Goal: Task Accomplishment & Management: Use online tool/utility

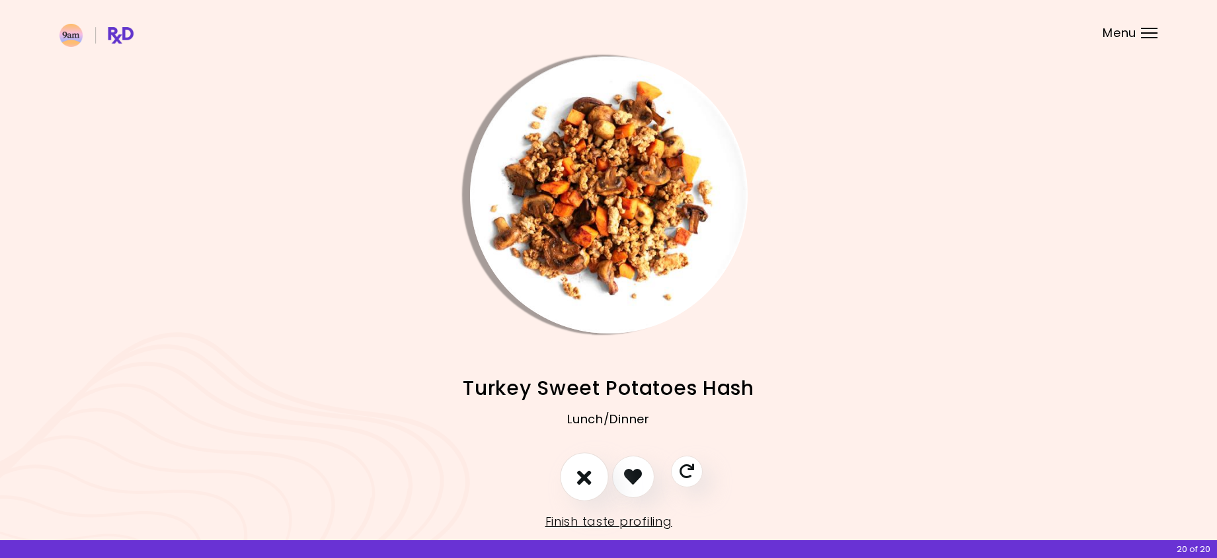
click at [583, 477] on icon "I don't like this recipe" at bounding box center [584, 477] width 15 height 20
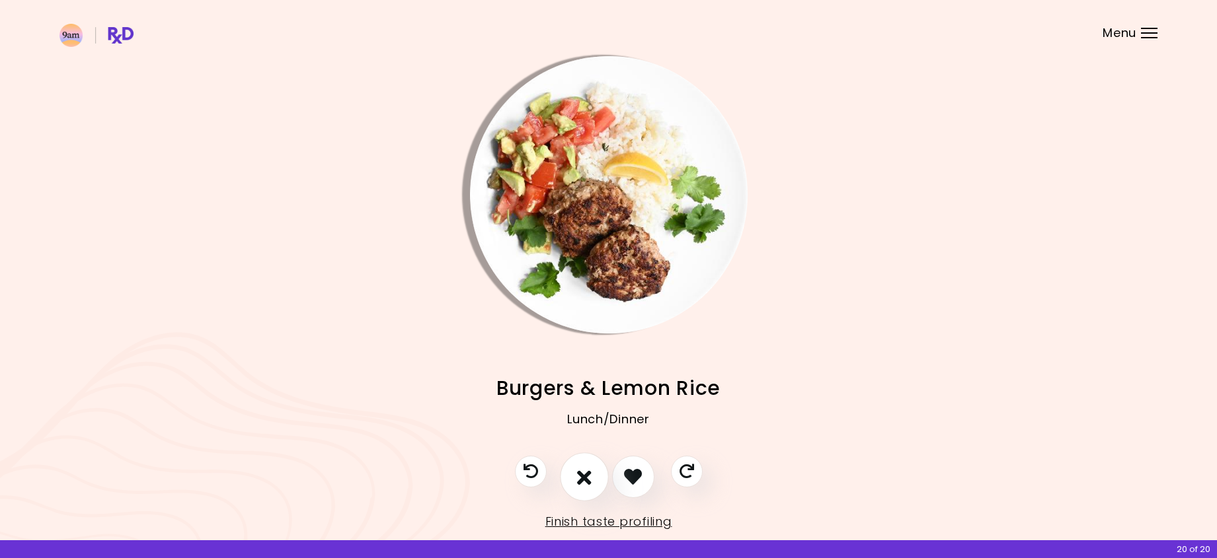
click at [589, 494] on button "I don't like this recipe" at bounding box center [584, 477] width 49 height 49
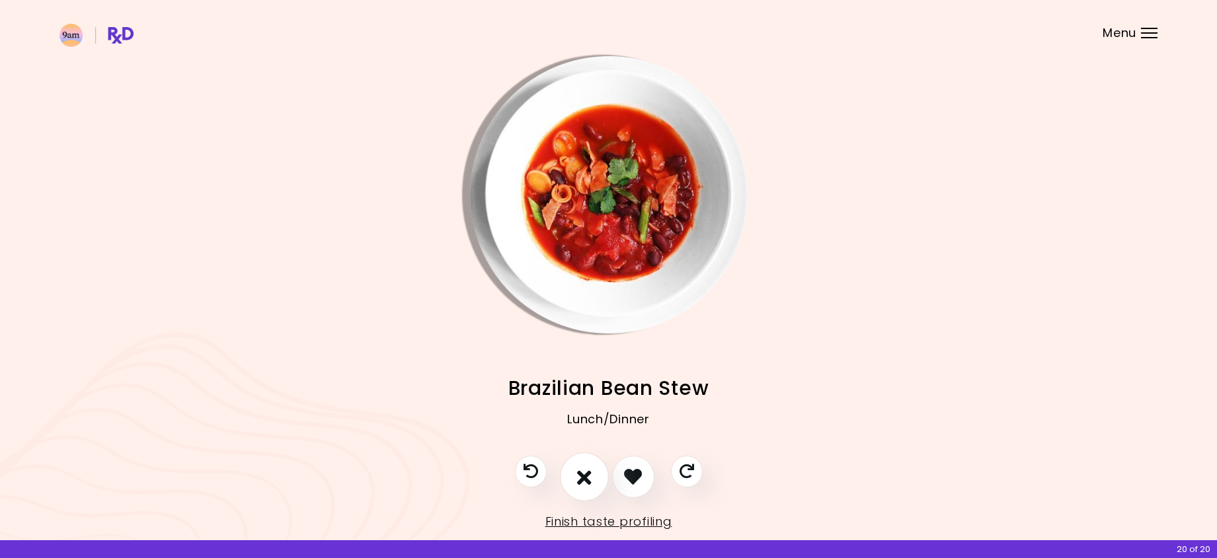
click at [587, 490] on button "I don't like this recipe" at bounding box center [584, 477] width 49 height 49
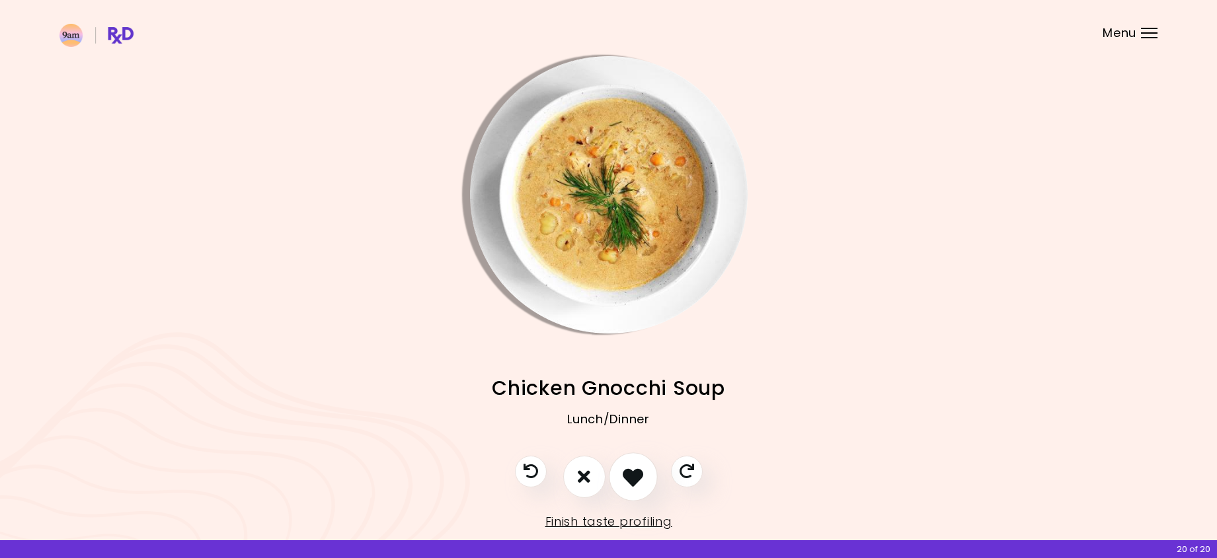
click at [628, 482] on icon "I like this recipe" at bounding box center [632, 477] width 20 height 20
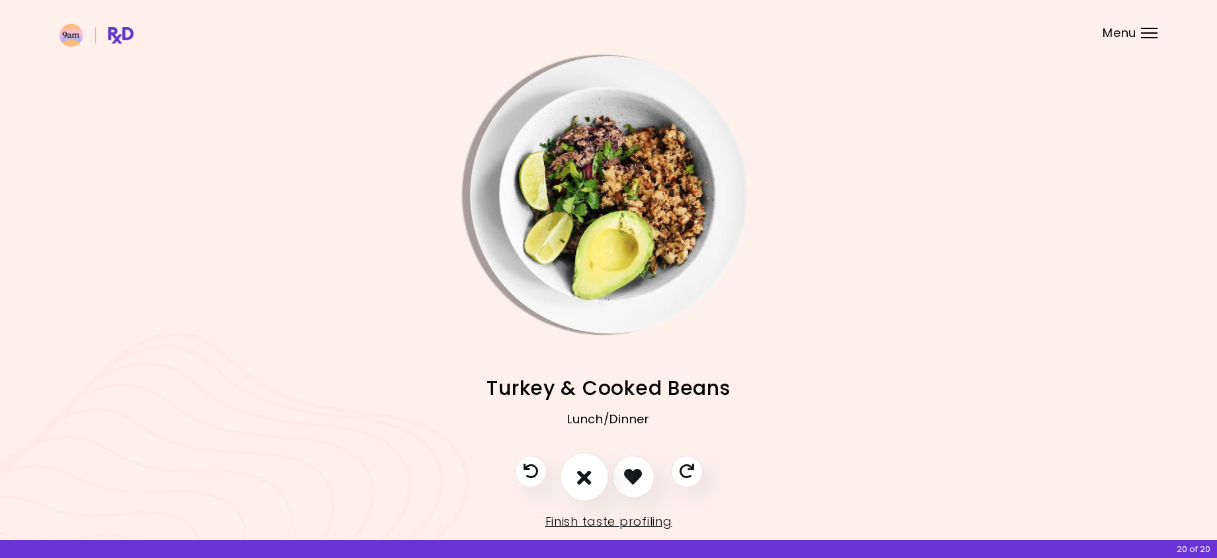
click at [589, 484] on icon "I don't like this recipe" at bounding box center [584, 477] width 15 height 20
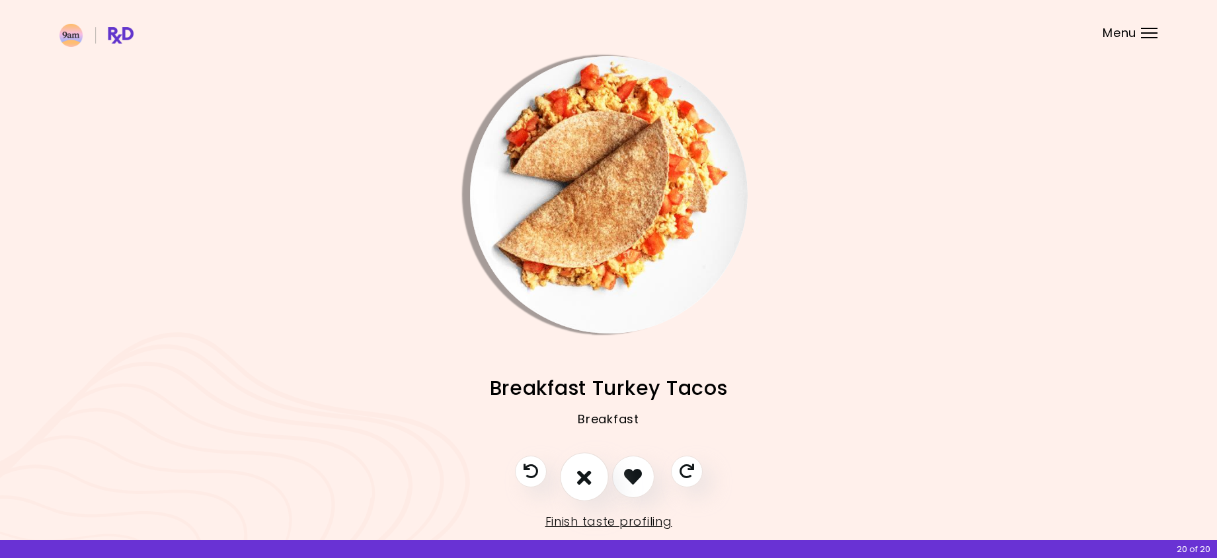
click at [592, 479] on button "I don't like this recipe" at bounding box center [584, 477] width 49 height 49
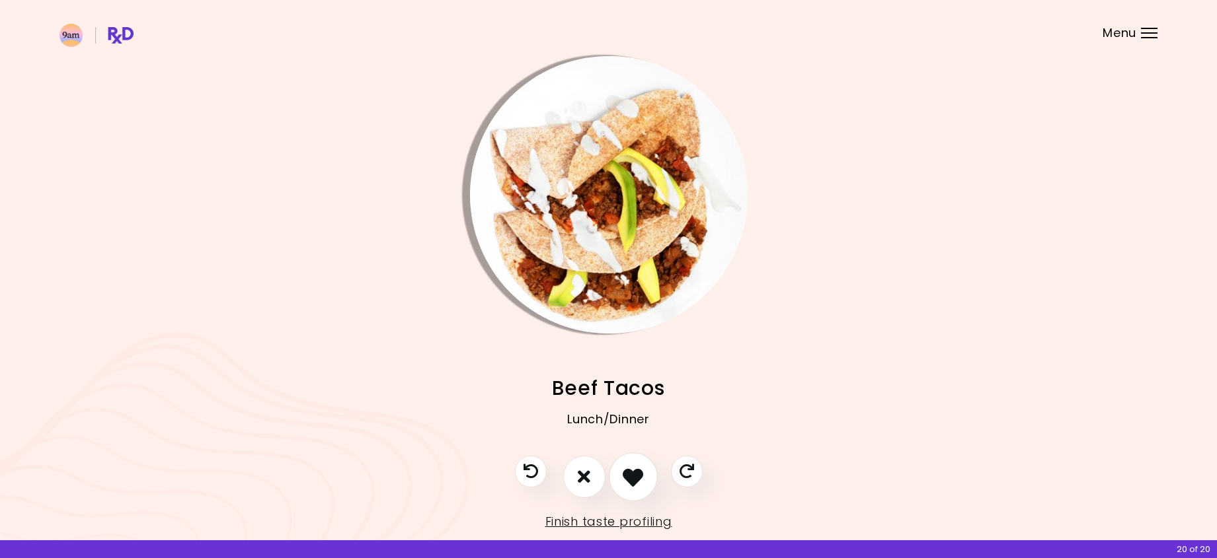
click at [632, 484] on icon "I like this recipe" at bounding box center [632, 477] width 20 height 20
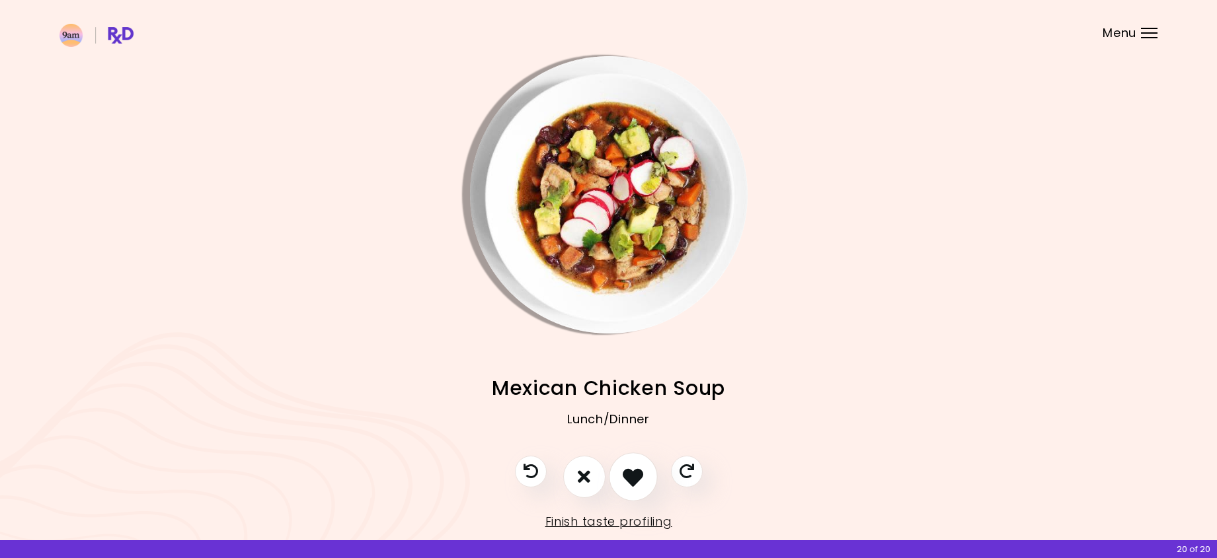
click at [632, 484] on icon "I like this recipe" at bounding box center [632, 477] width 20 height 20
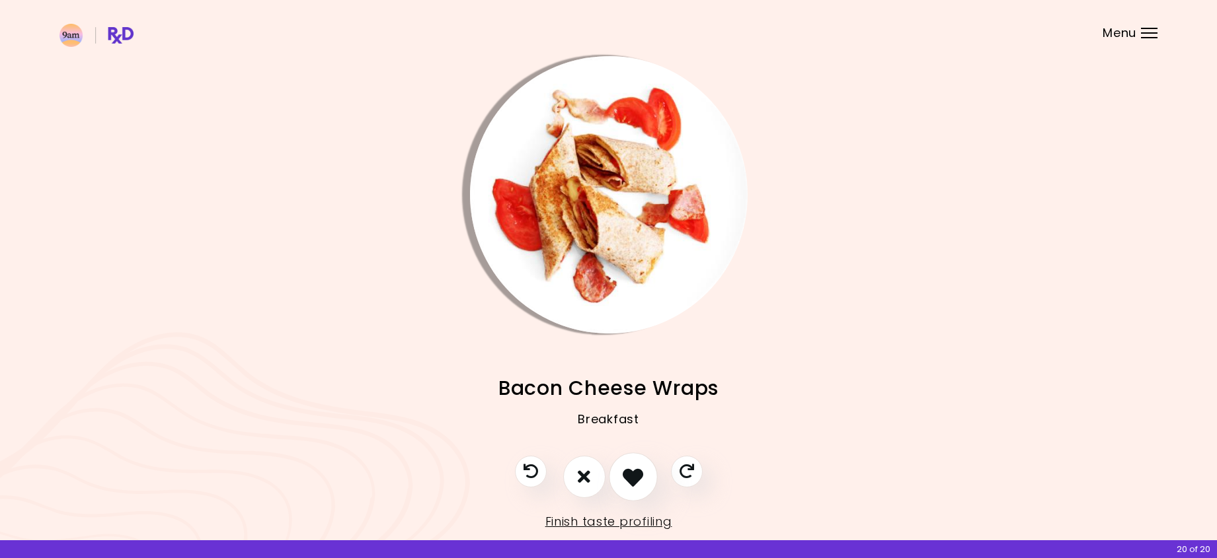
click at [632, 484] on icon "I like this recipe" at bounding box center [632, 477] width 20 height 20
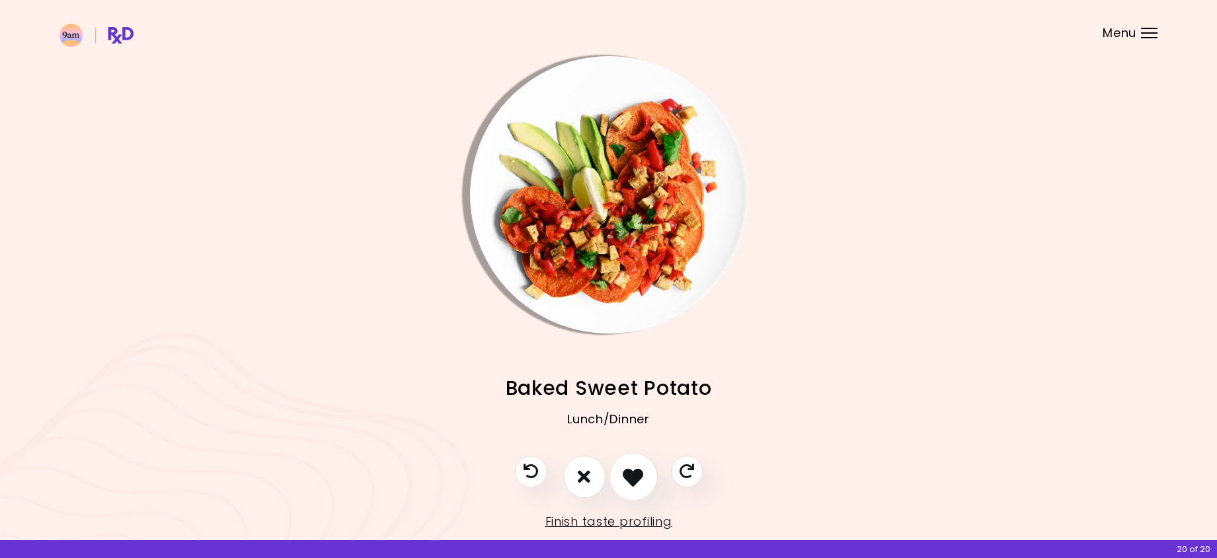
click at [632, 484] on icon "I like this recipe" at bounding box center [632, 477] width 20 height 20
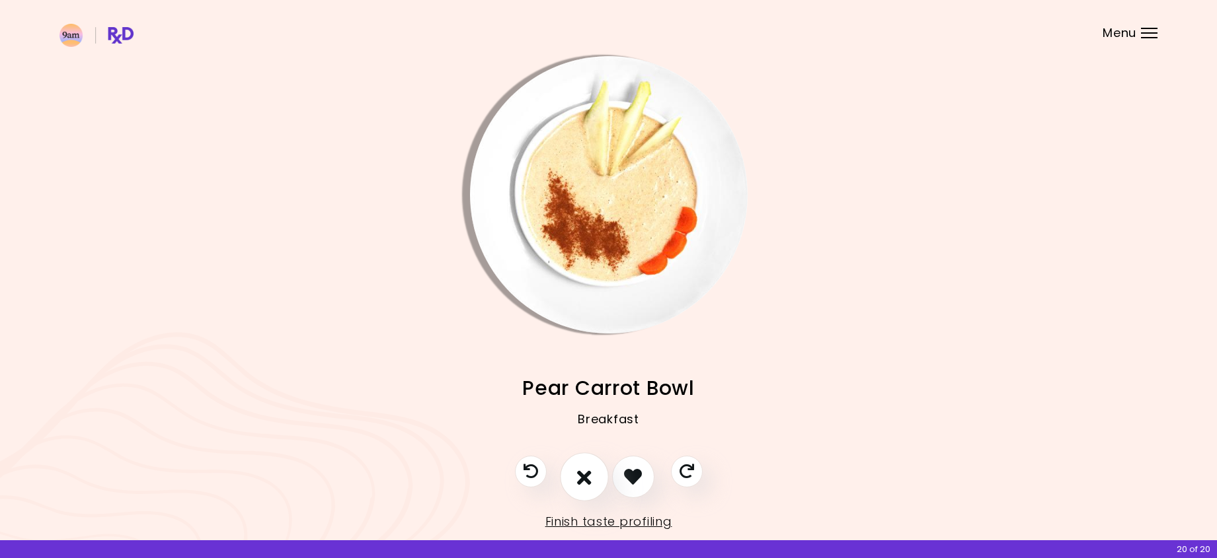
click at [592, 476] on button "I don't like this recipe" at bounding box center [584, 477] width 49 height 49
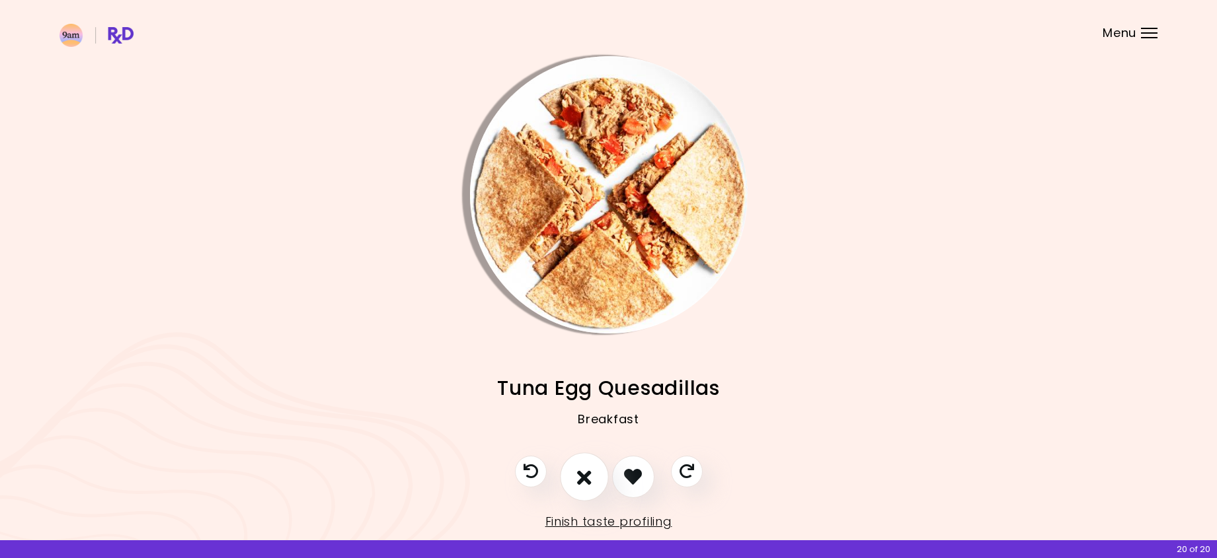
click at [599, 487] on button "I don't like this recipe" at bounding box center [584, 477] width 49 height 49
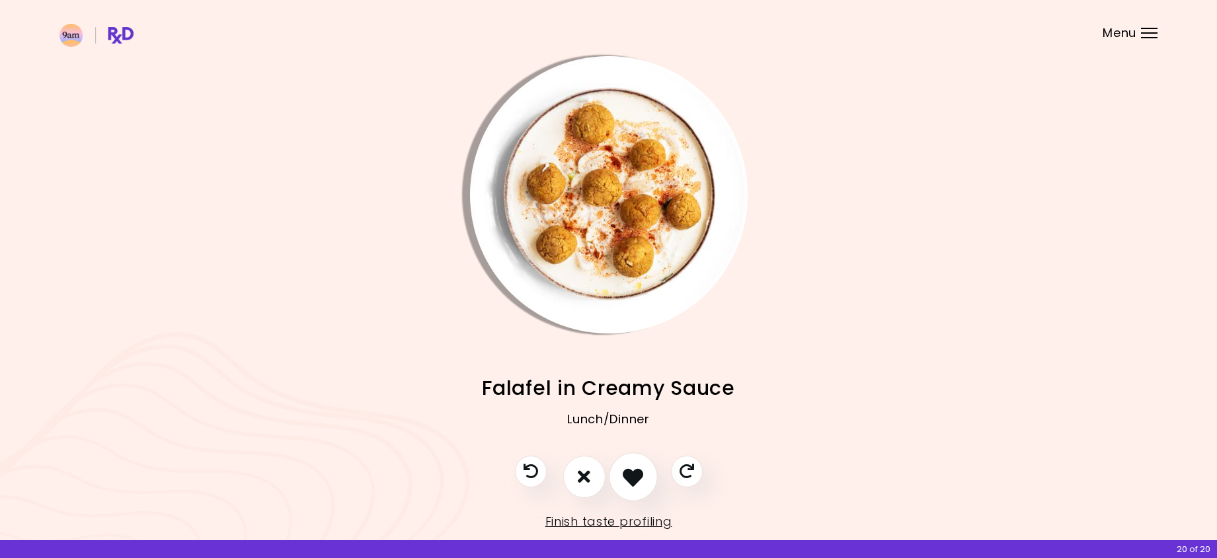
click at [638, 483] on icon "I like this recipe" at bounding box center [632, 477] width 20 height 20
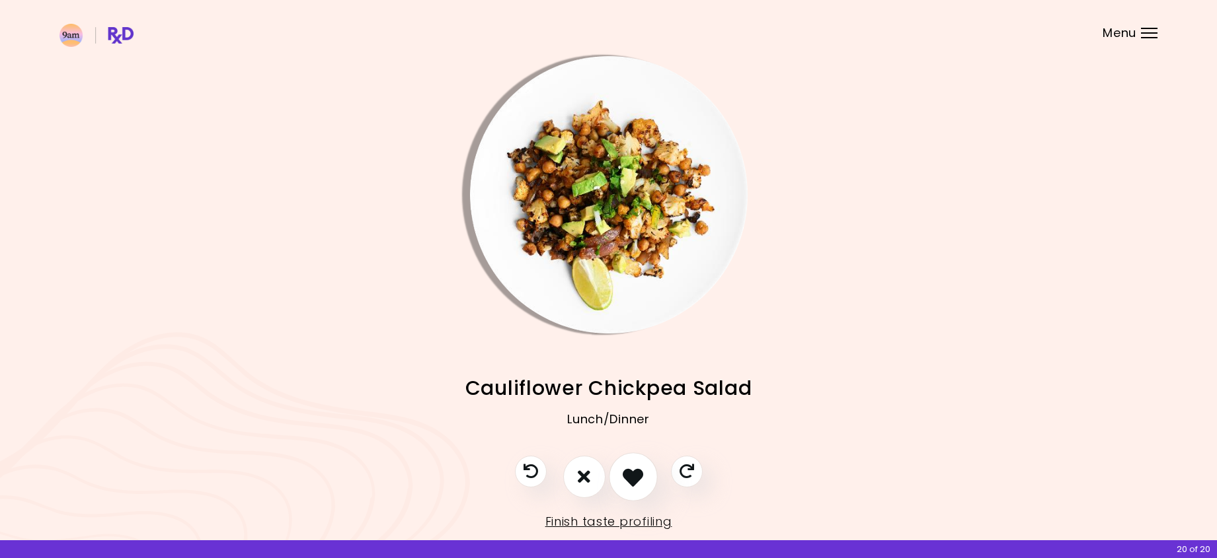
click at [638, 483] on icon "I like this recipe" at bounding box center [632, 477] width 20 height 20
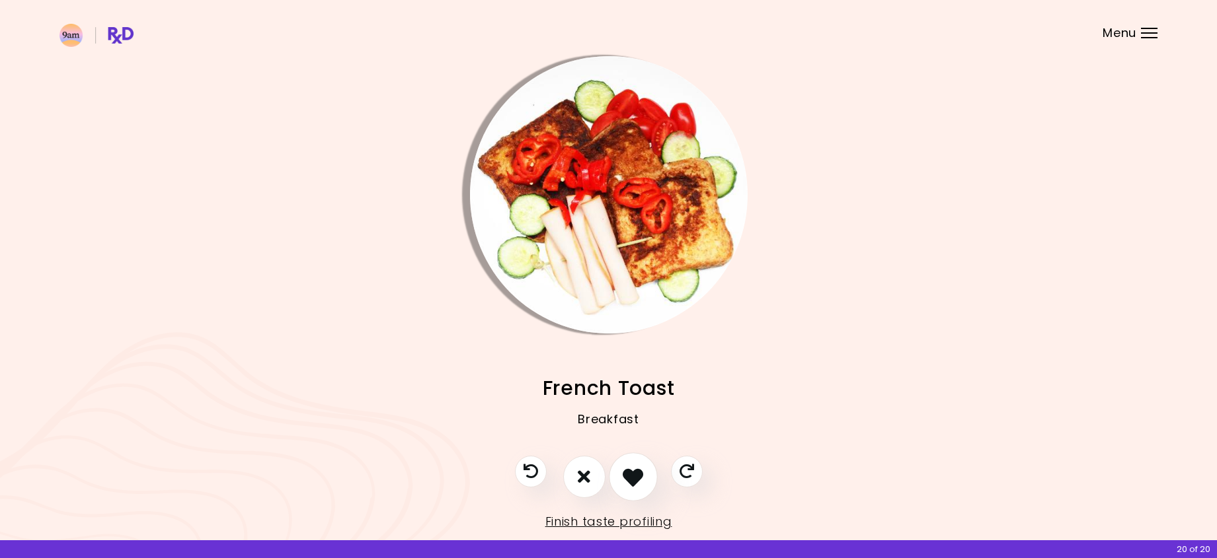
click at [638, 483] on icon "I like this recipe" at bounding box center [632, 477] width 20 height 20
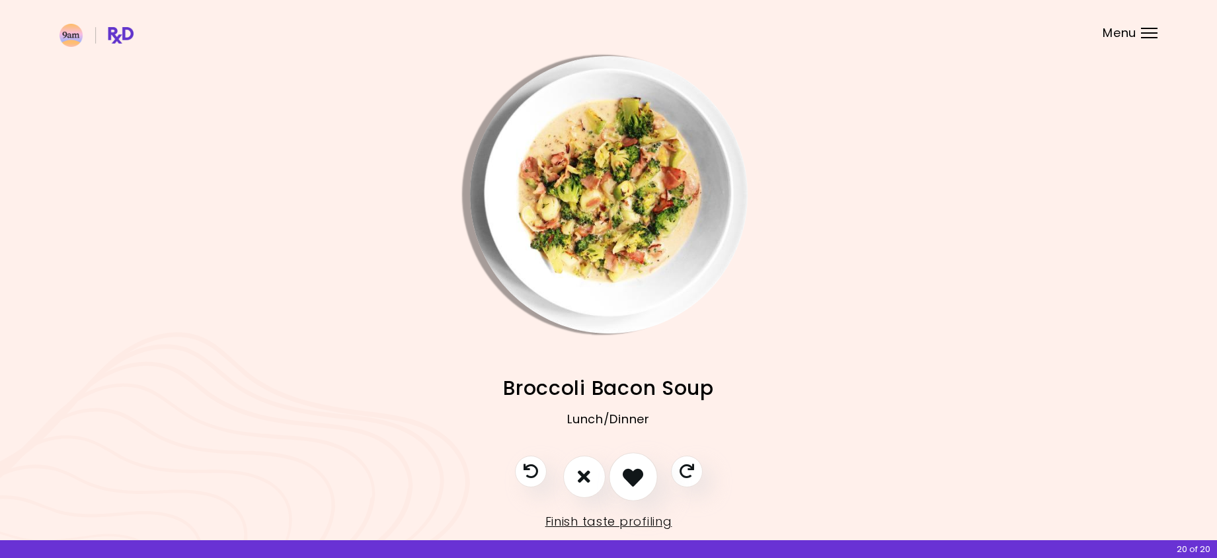
click at [638, 483] on icon "I like this recipe" at bounding box center [632, 477] width 20 height 20
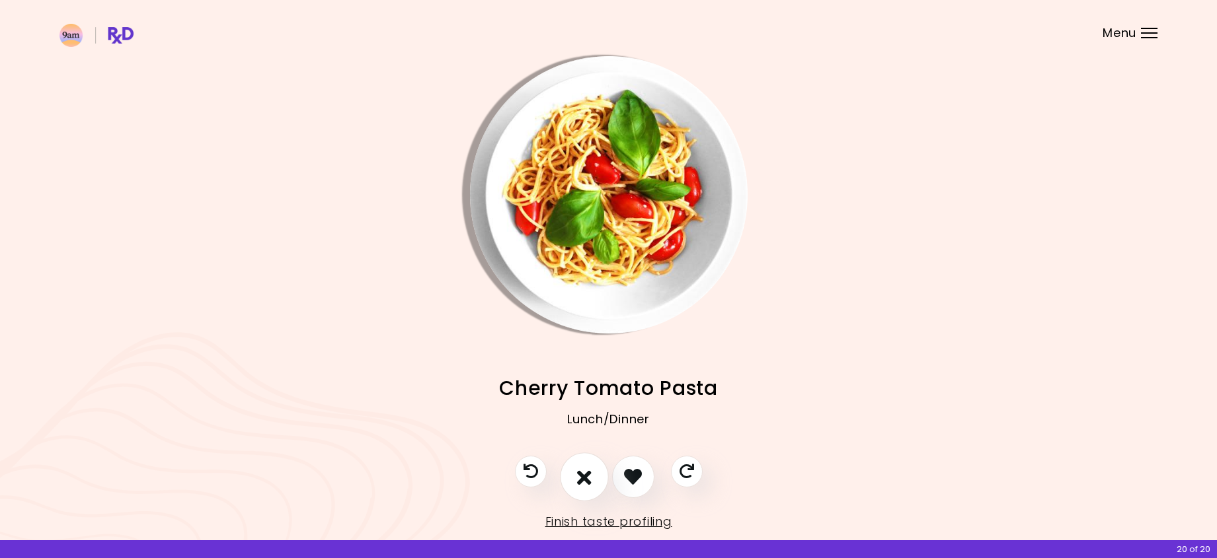
click at [583, 479] on icon "I don't like this recipe" at bounding box center [584, 477] width 15 height 20
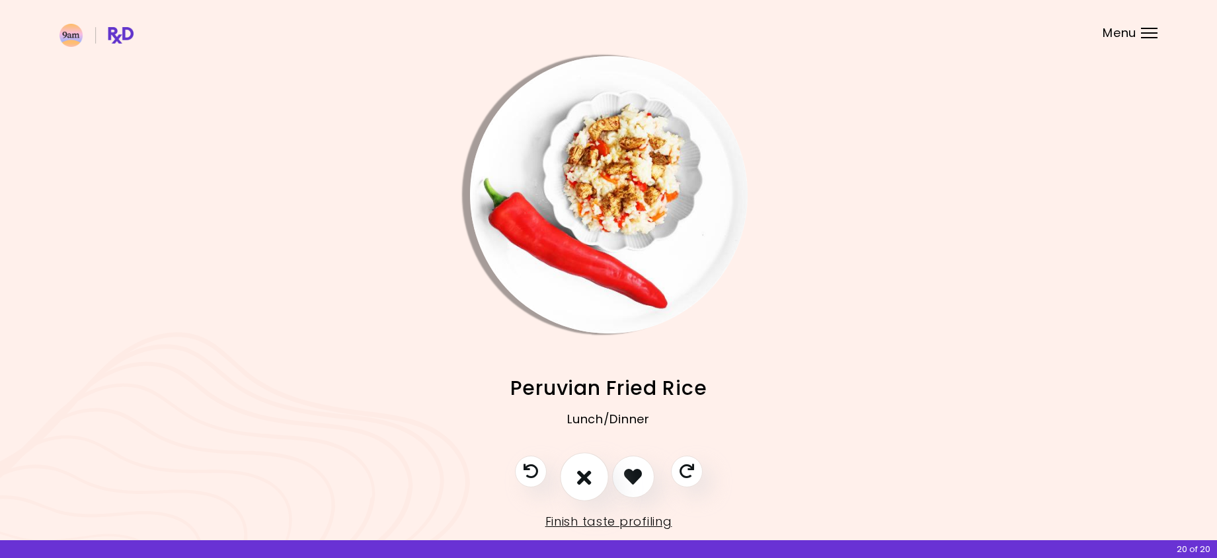
click at [592, 484] on button "I don't like this recipe" at bounding box center [584, 477] width 49 height 49
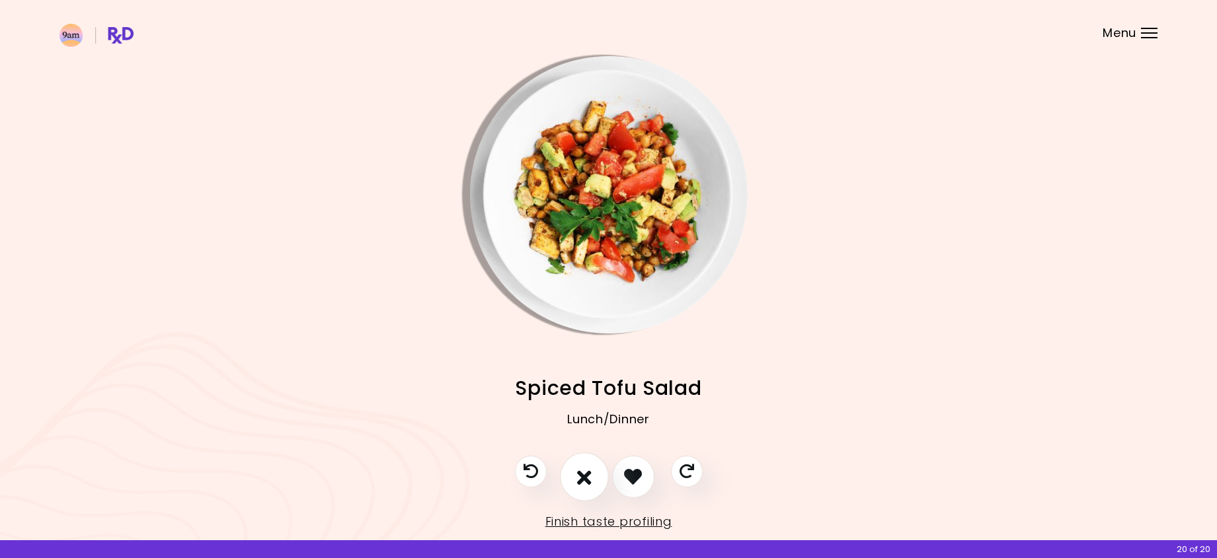
click at [593, 483] on button "I don't like this recipe" at bounding box center [584, 477] width 49 height 49
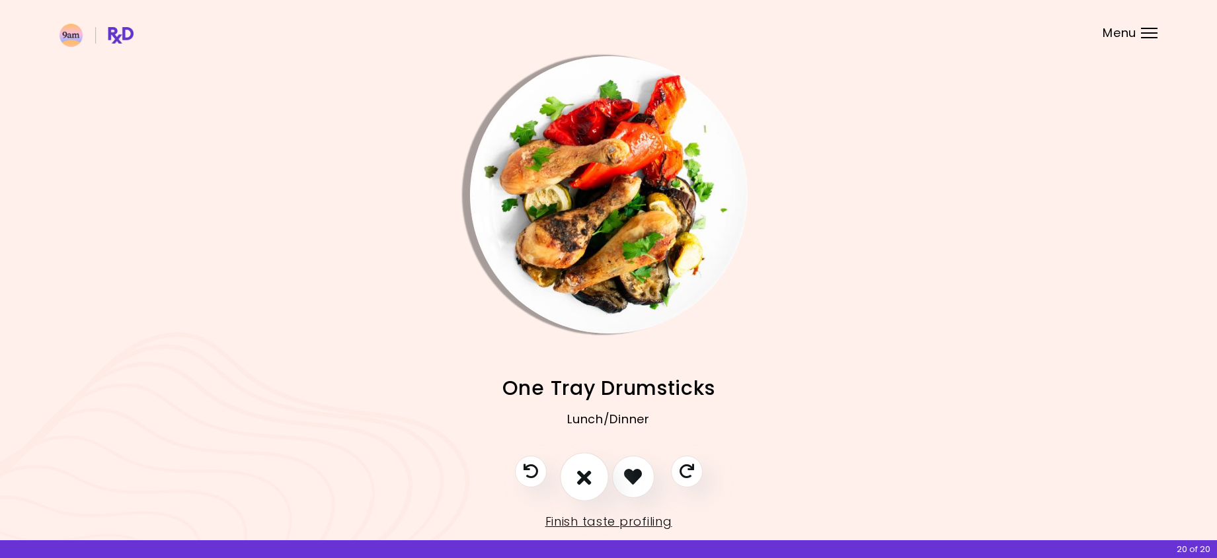
click at [593, 483] on button "I don't like this recipe" at bounding box center [584, 477] width 49 height 49
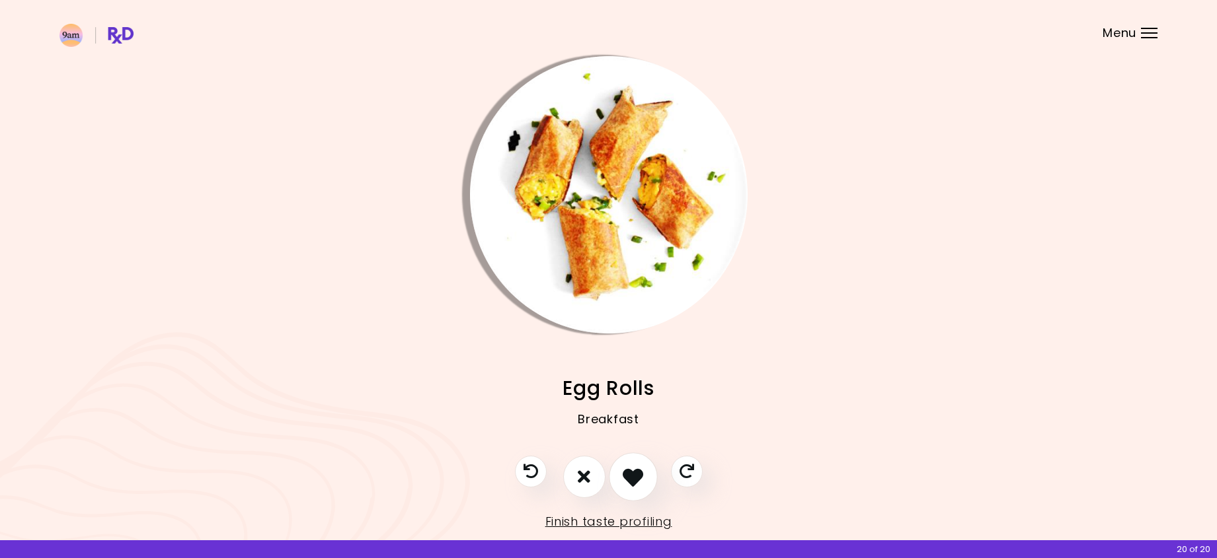
click at [628, 476] on icon "I like this recipe" at bounding box center [632, 477] width 20 height 20
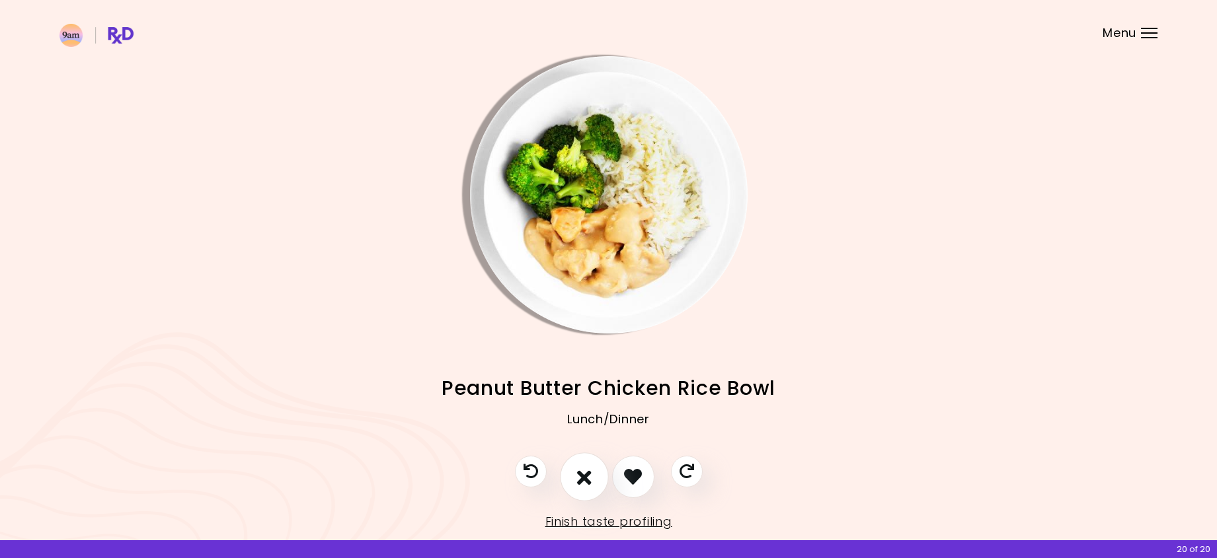
click at [584, 480] on icon "I don't like this recipe" at bounding box center [584, 477] width 15 height 20
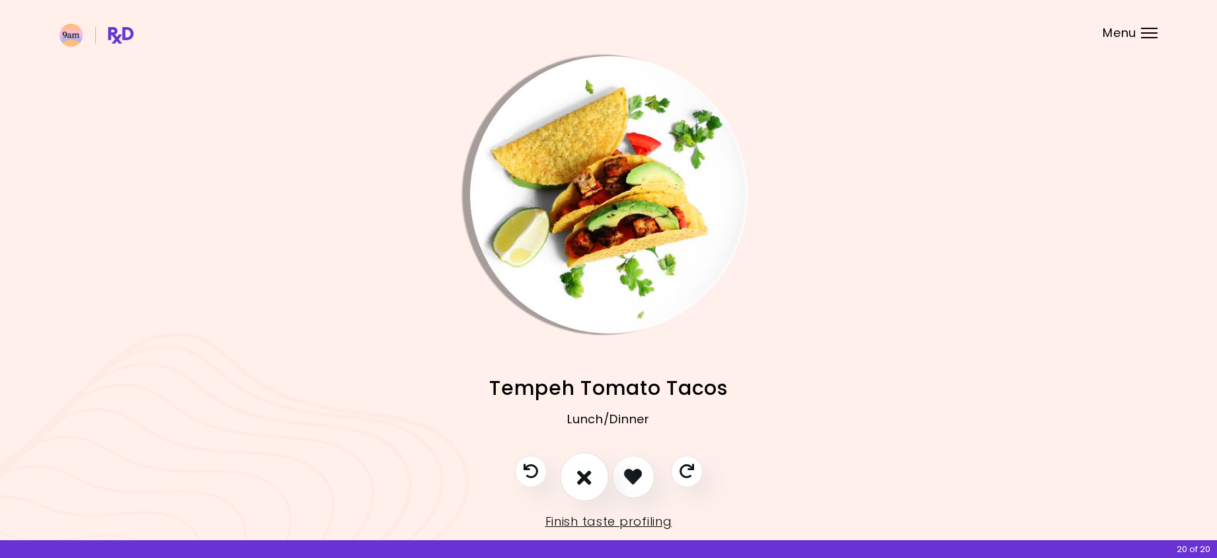
click at [584, 480] on icon "I don't like this recipe" at bounding box center [584, 477] width 15 height 20
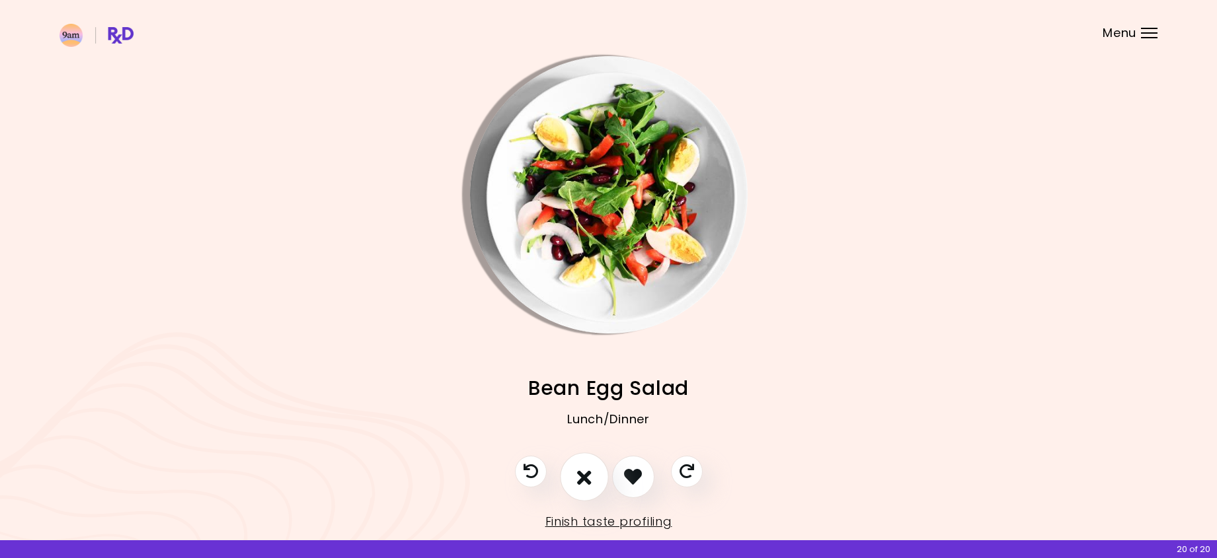
click at [584, 480] on icon "I don't like this recipe" at bounding box center [584, 477] width 15 height 20
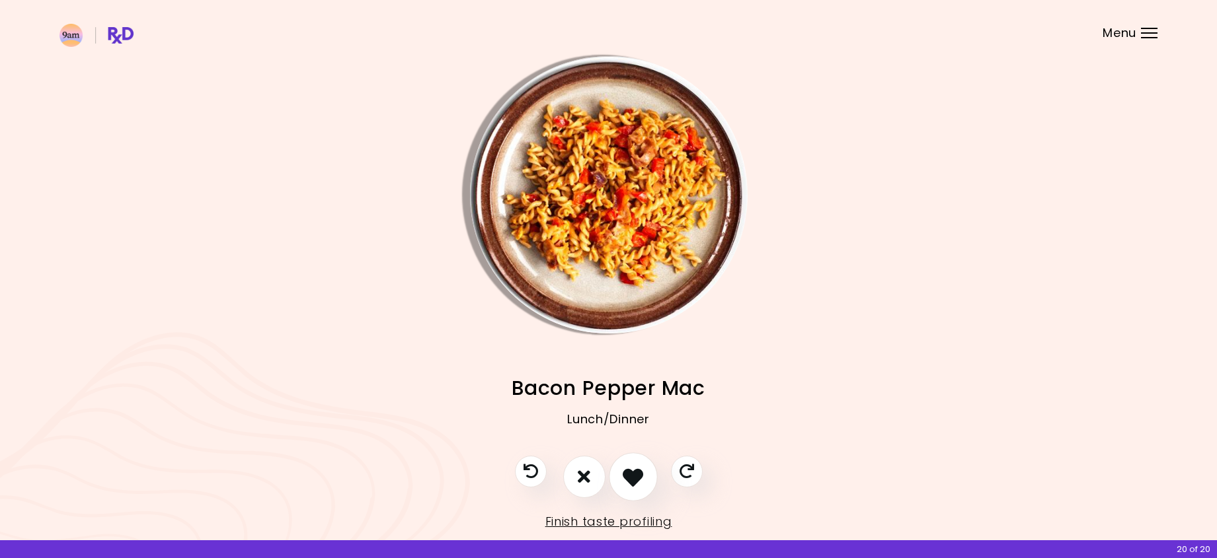
click at [642, 480] on icon "I like this recipe" at bounding box center [632, 477] width 20 height 20
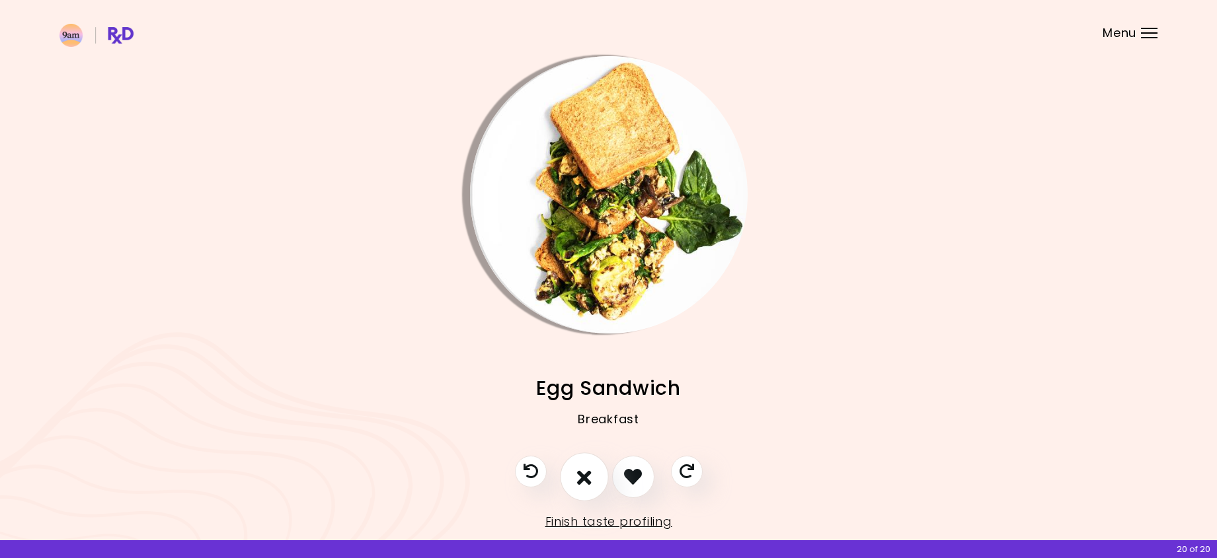
click at [583, 486] on icon "I don't like this recipe" at bounding box center [584, 477] width 15 height 20
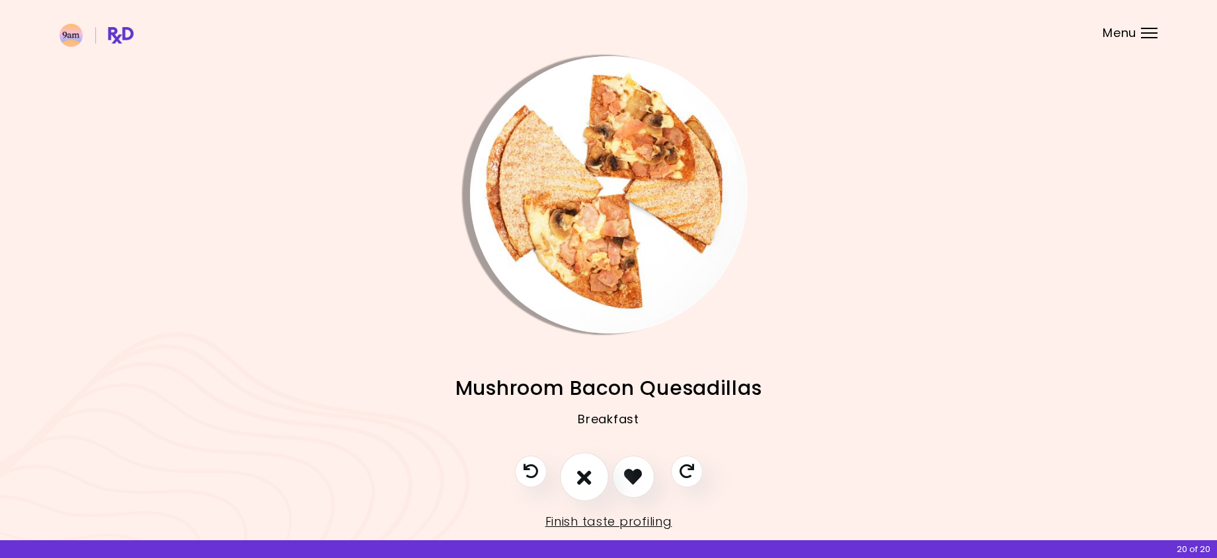
click at [583, 486] on icon "I don't like this recipe" at bounding box center [584, 477] width 15 height 20
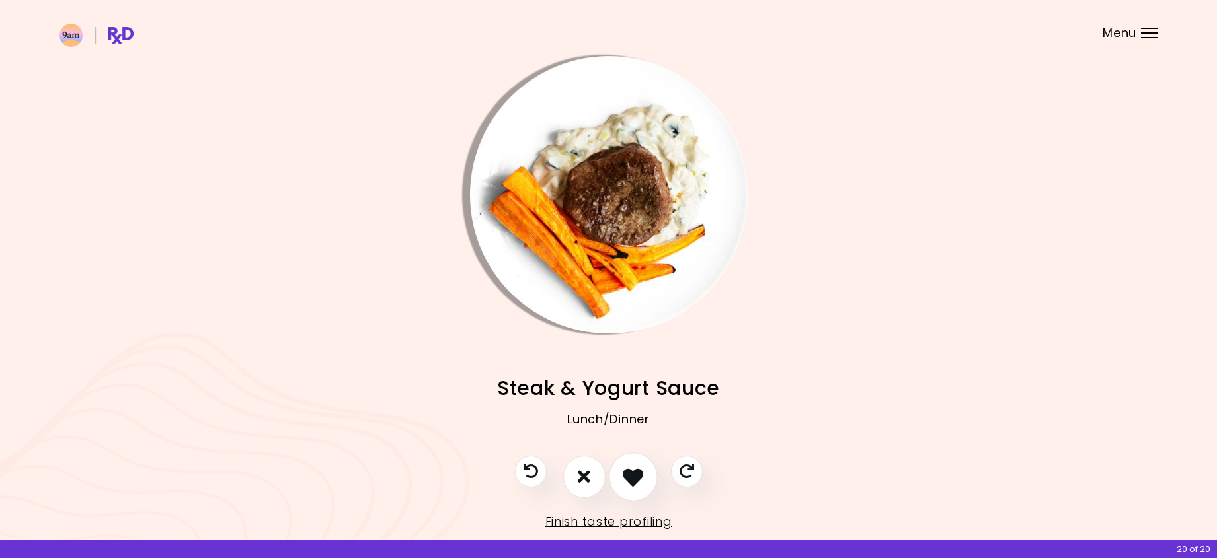
click at [629, 480] on icon "I like this recipe" at bounding box center [632, 477] width 20 height 20
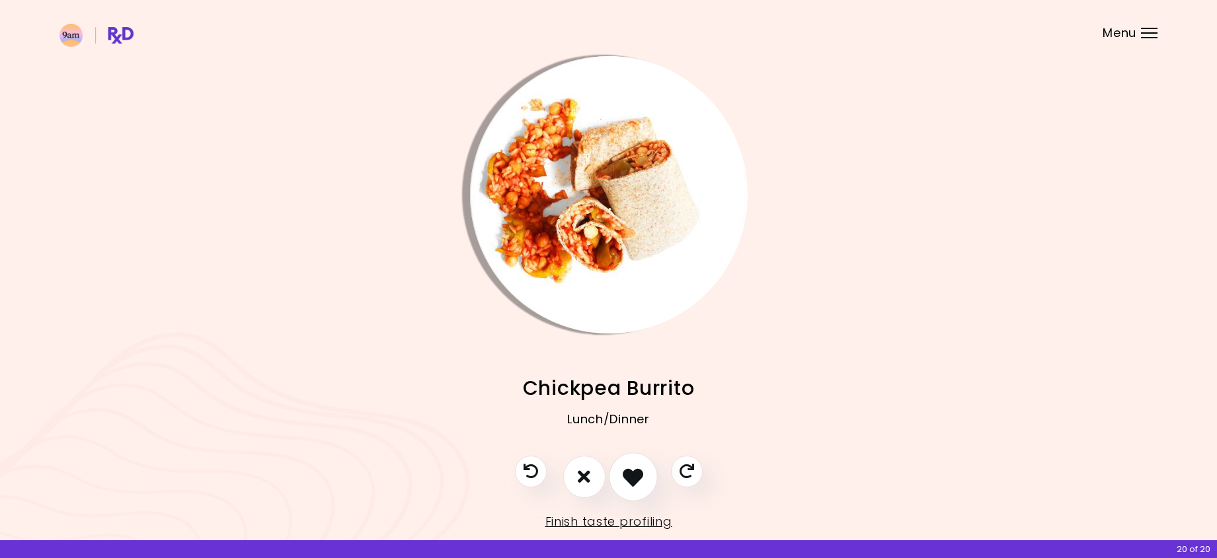
click at [636, 480] on icon "I like this recipe" at bounding box center [632, 477] width 20 height 20
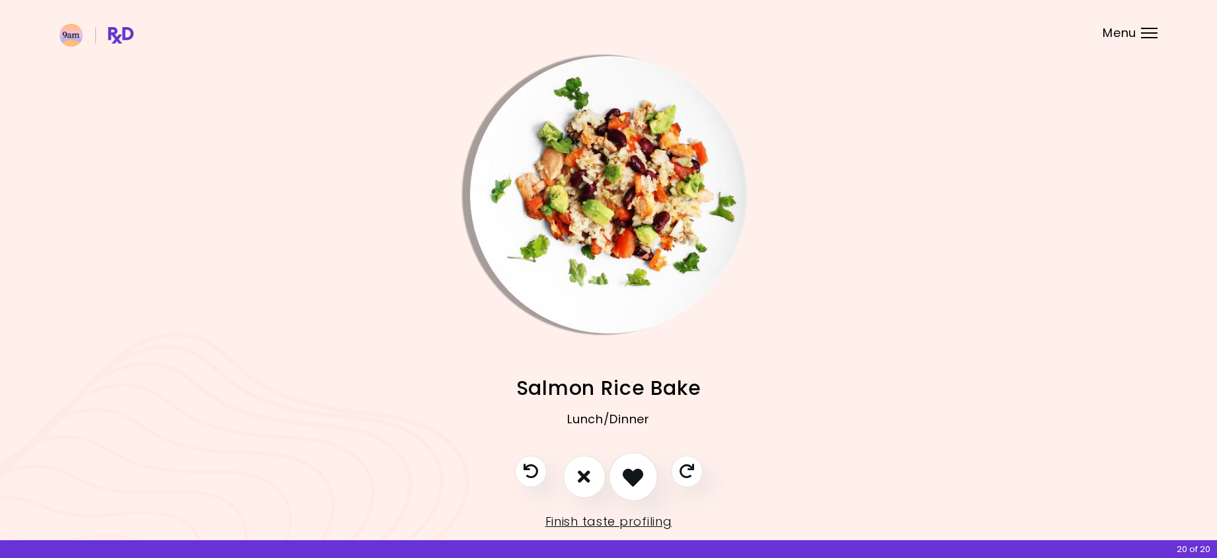
click at [626, 488] on button "I like this recipe" at bounding box center [633, 477] width 49 height 49
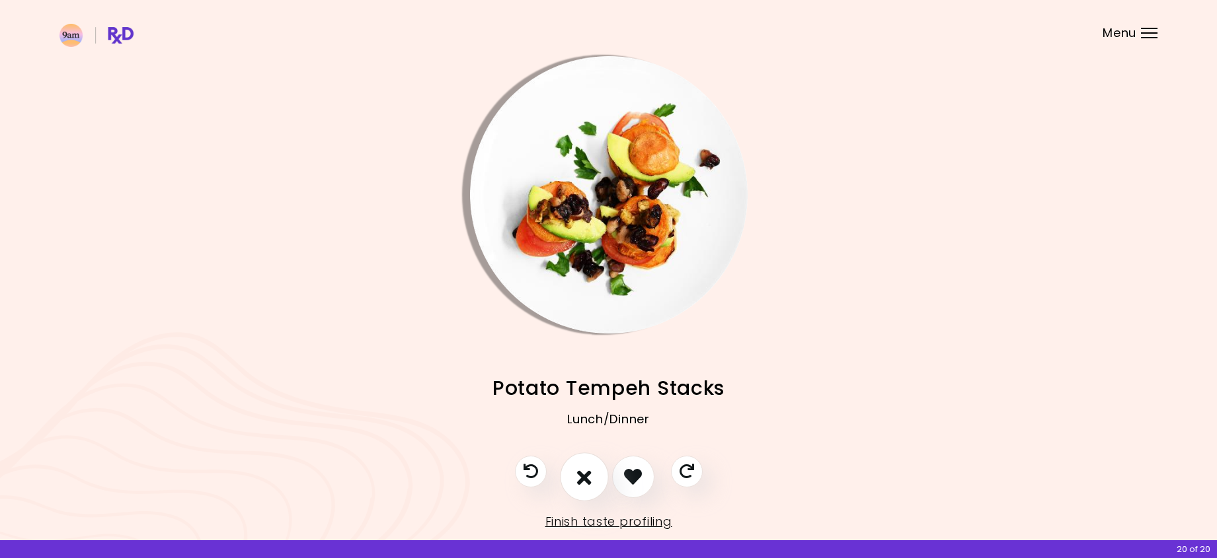
click at [599, 481] on button "I don't like this recipe" at bounding box center [584, 477] width 49 height 49
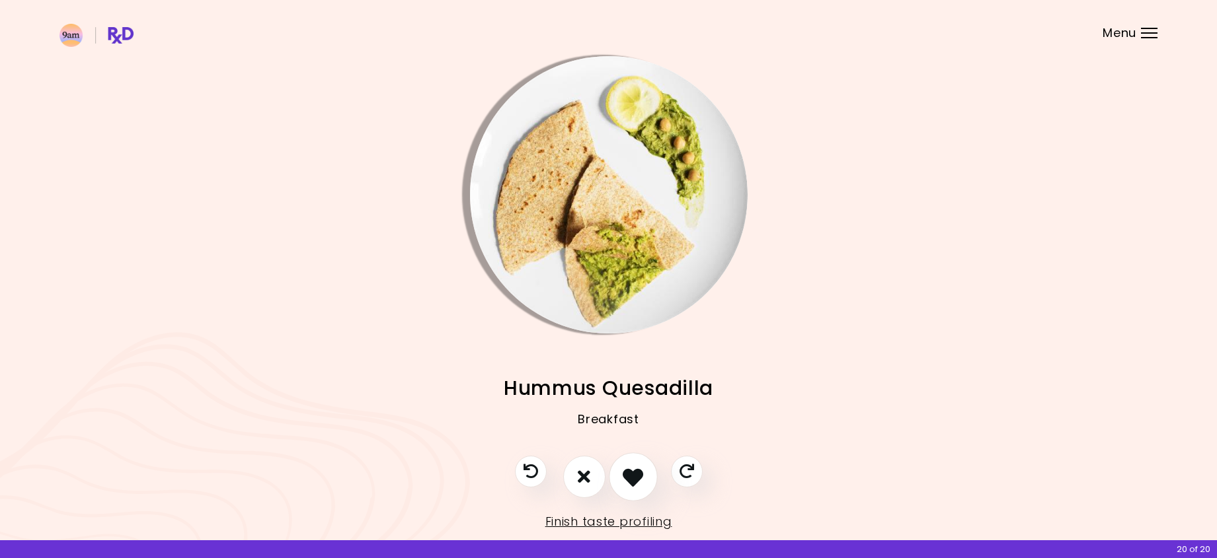
click at [634, 484] on icon "I like this recipe" at bounding box center [632, 477] width 20 height 20
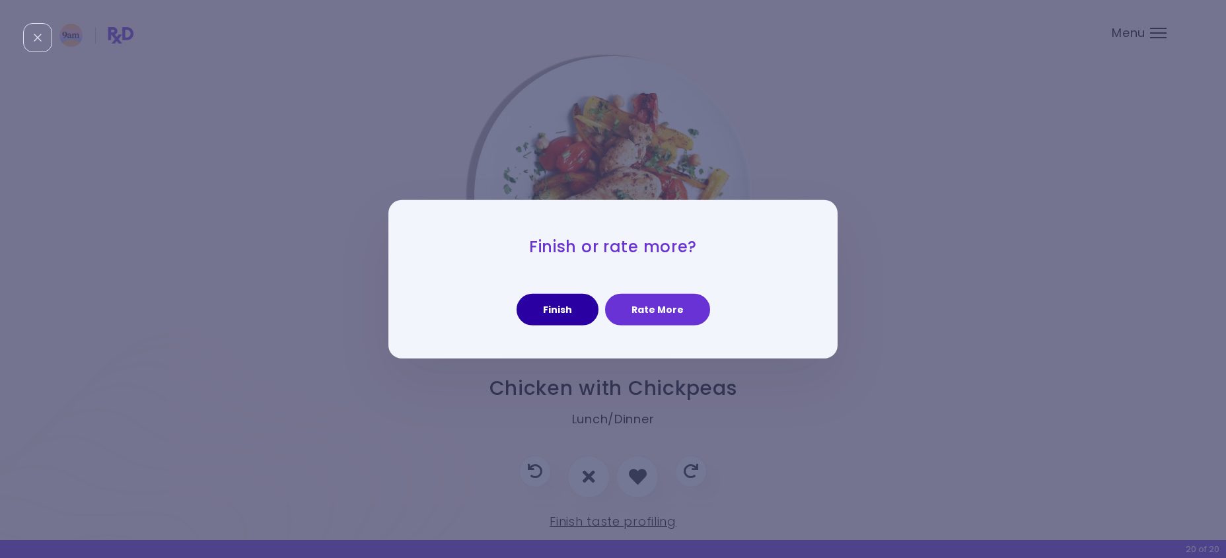
click at [575, 311] on button "Finish" at bounding box center [558, 310] width 82 height 32
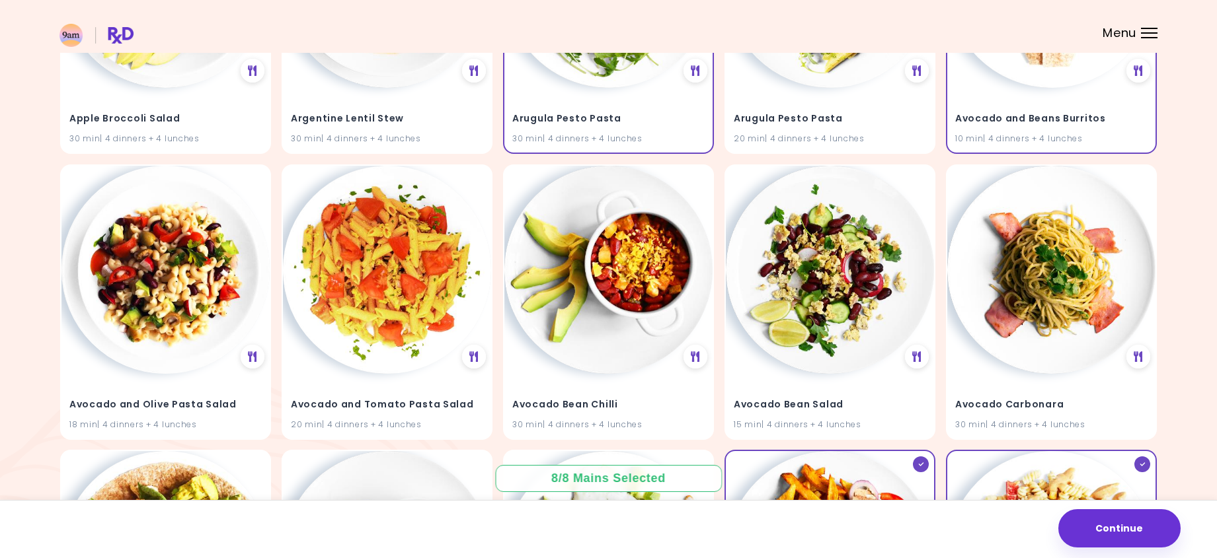
scroll to position [330, 0]
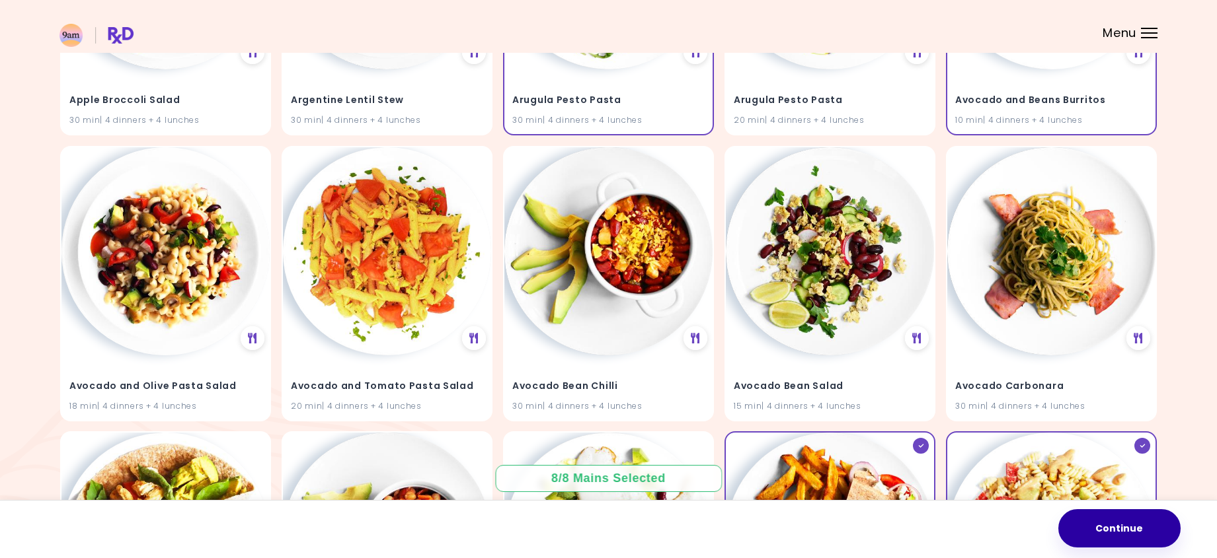
click at [1160, 546] on button "Continue" at bounding box center [1119, 528] width 122 height 38
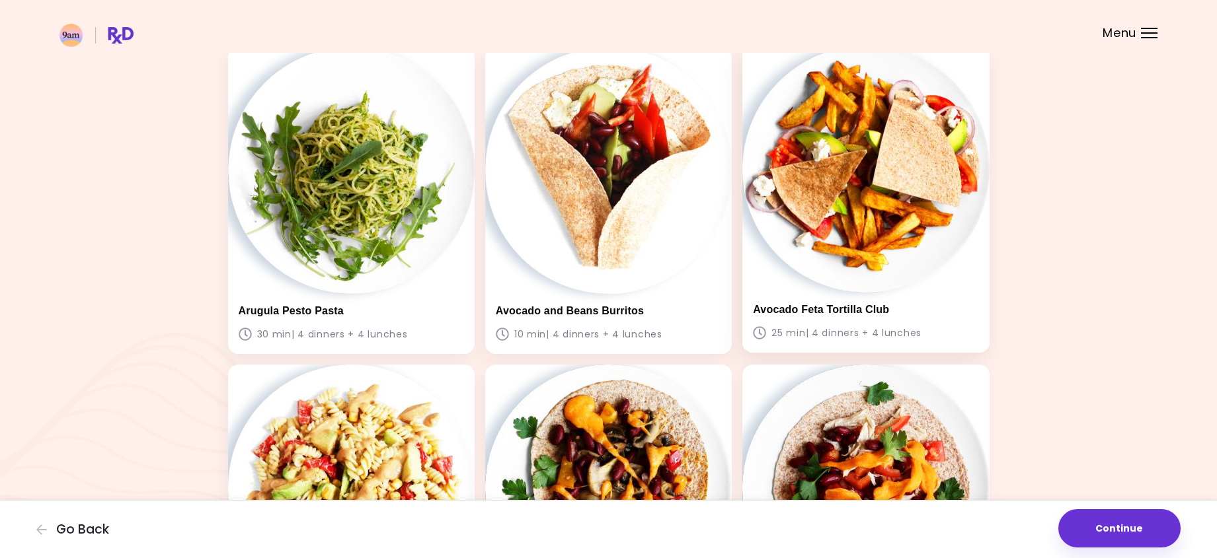
scroll to position [66, 0]
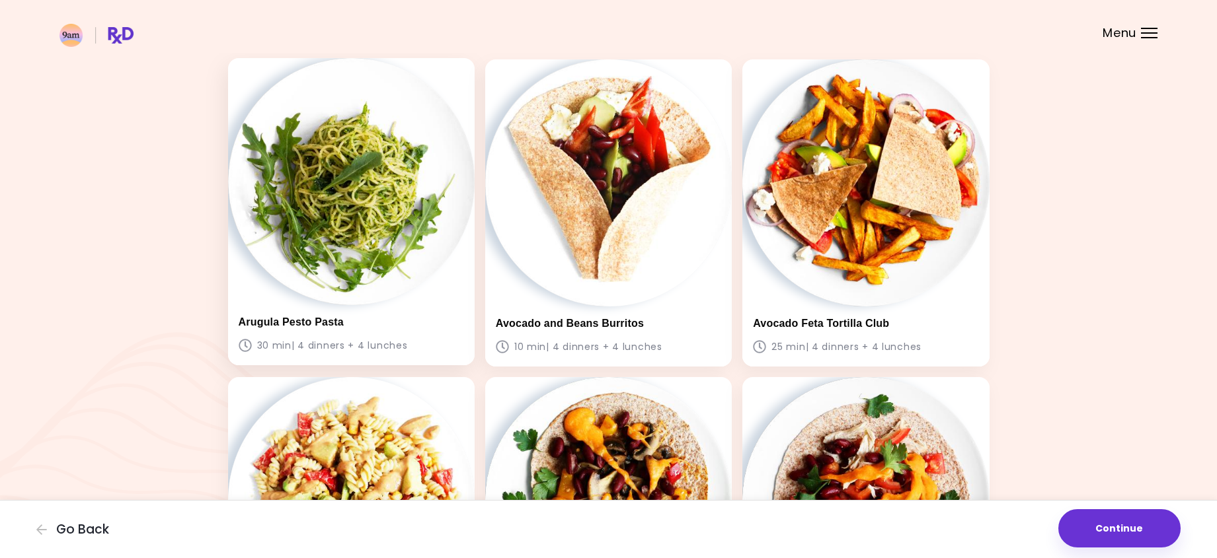
click at [349, 288] on img at bounding box center [351, 181] width 246 height 246
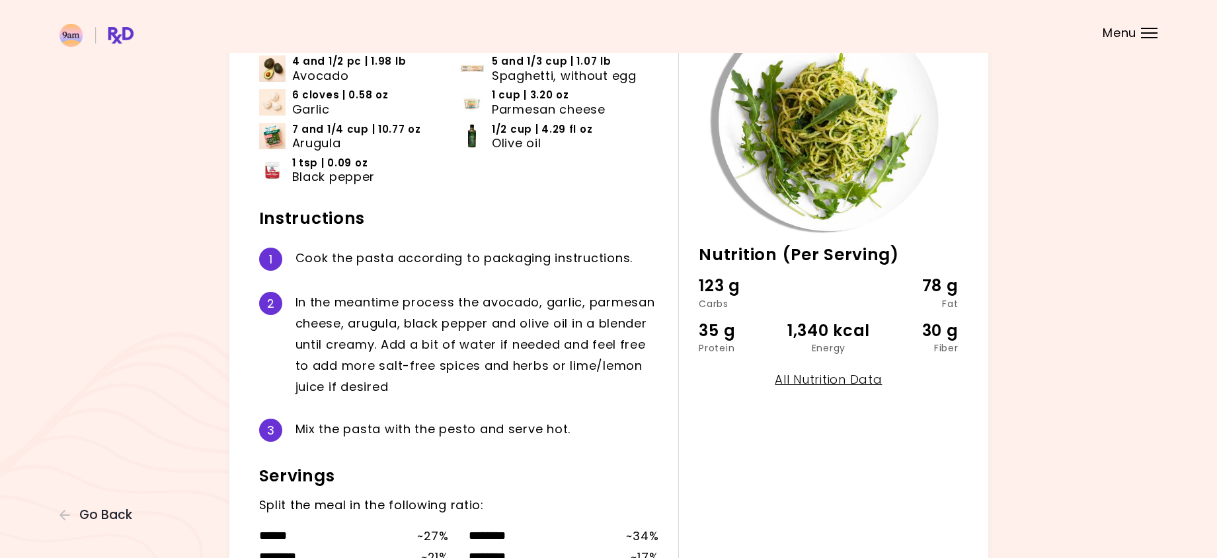
scroll to position [93, 0]
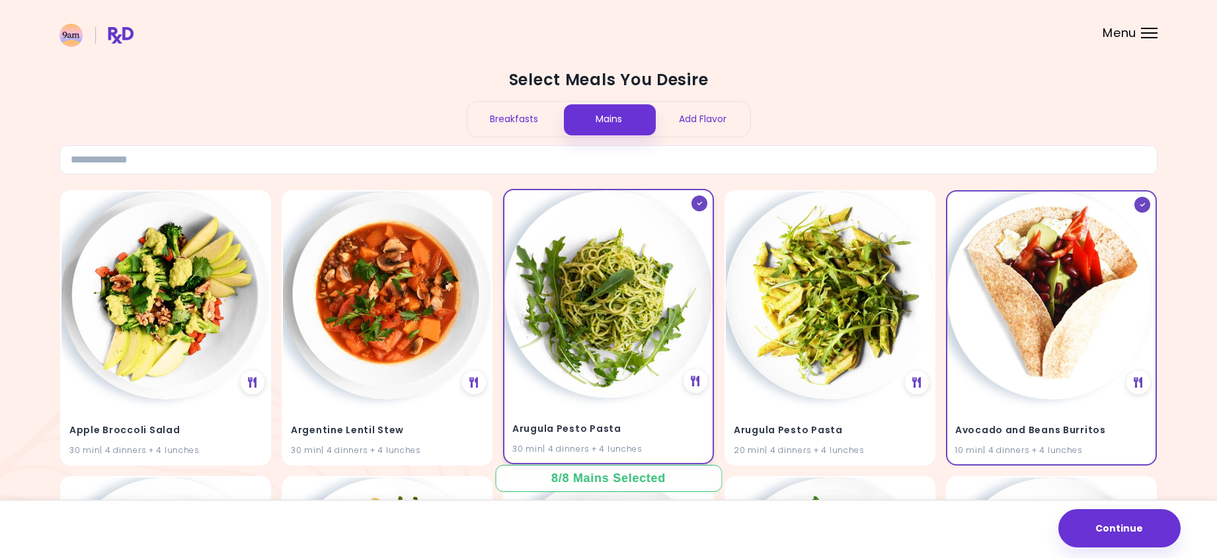
click at [700, 202] on icon at bounding box center [699, 204] width 6 height 4
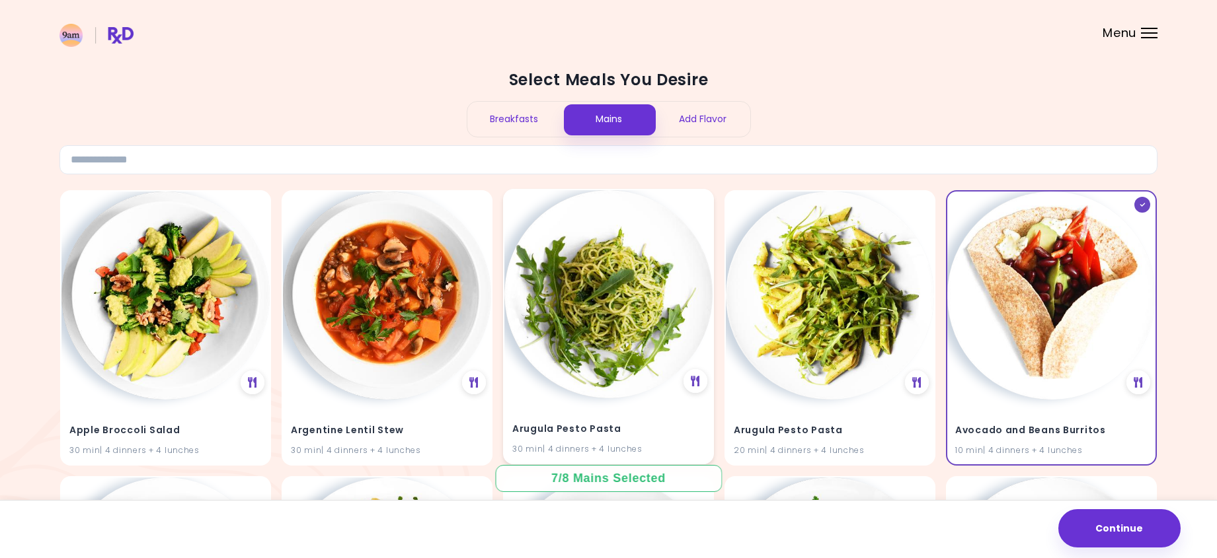
click at [543, 125] on div "Breakfasts" at bounding box center [514, 119] width 94 height 35
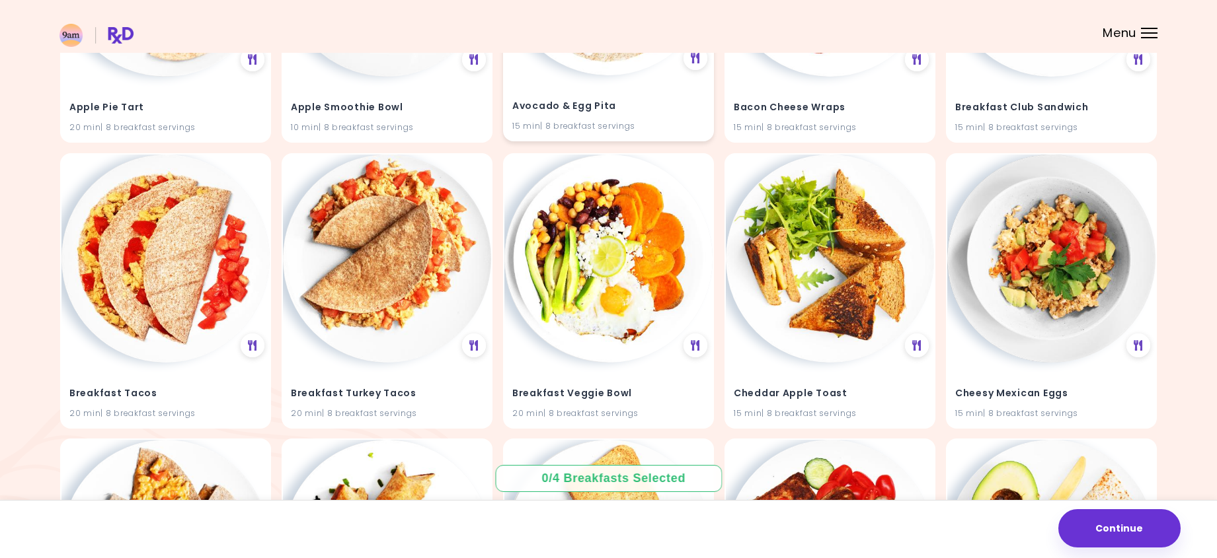
scroll to position [396, 0]
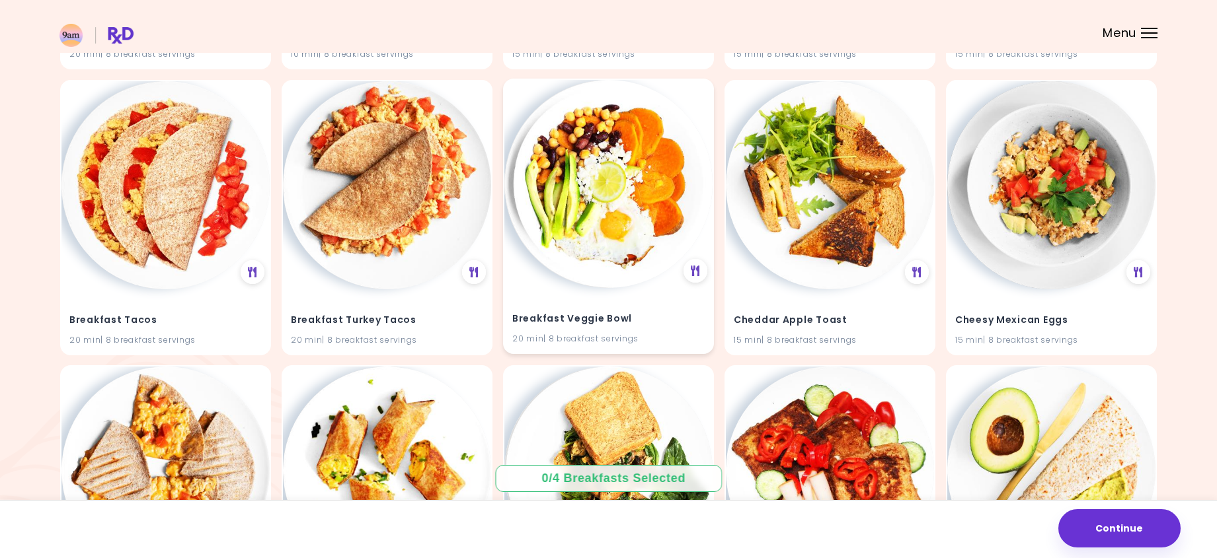
click at [698, 103] on div "Breakfast Veggie Bowl 20 min | 8 breakfast servings" at bounding box center [608, 217] width 211 height 276
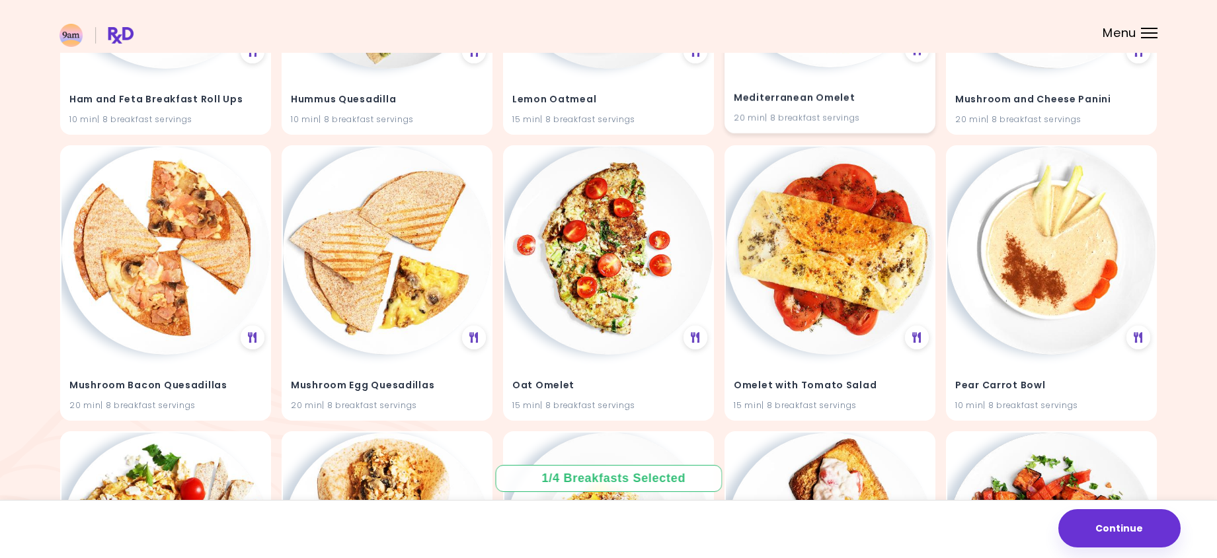
scroll to position [1189, 0]
click at [470, 168] on div "Mushroom Egg Quesadillas 20 min | 8 breakfast servings" at bounding box center [387, 281] width 211 height 276
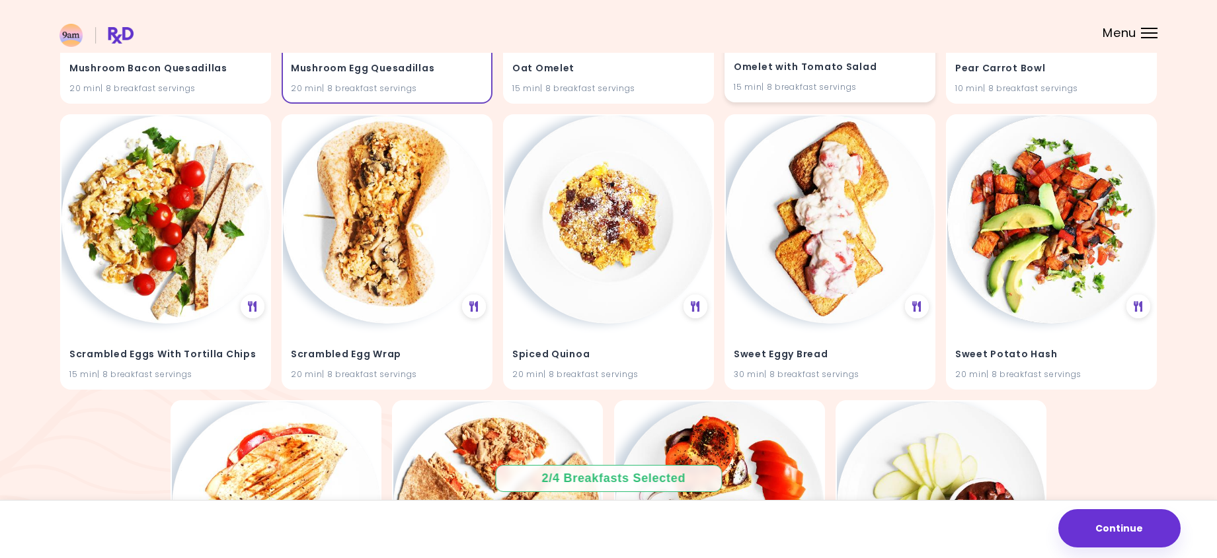
scroll to position [1520, 0]
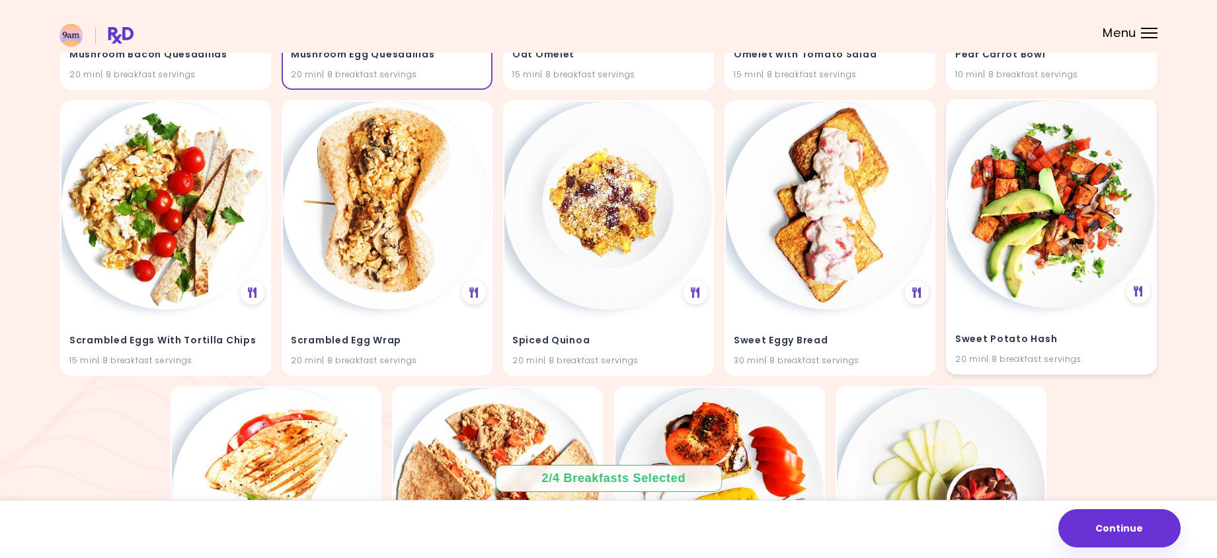
click at [1143, 149] on div "Sweet Potato Hash 20 min | 8 breakfast servings" at bounding box center [1051, 237] width 211 height 276
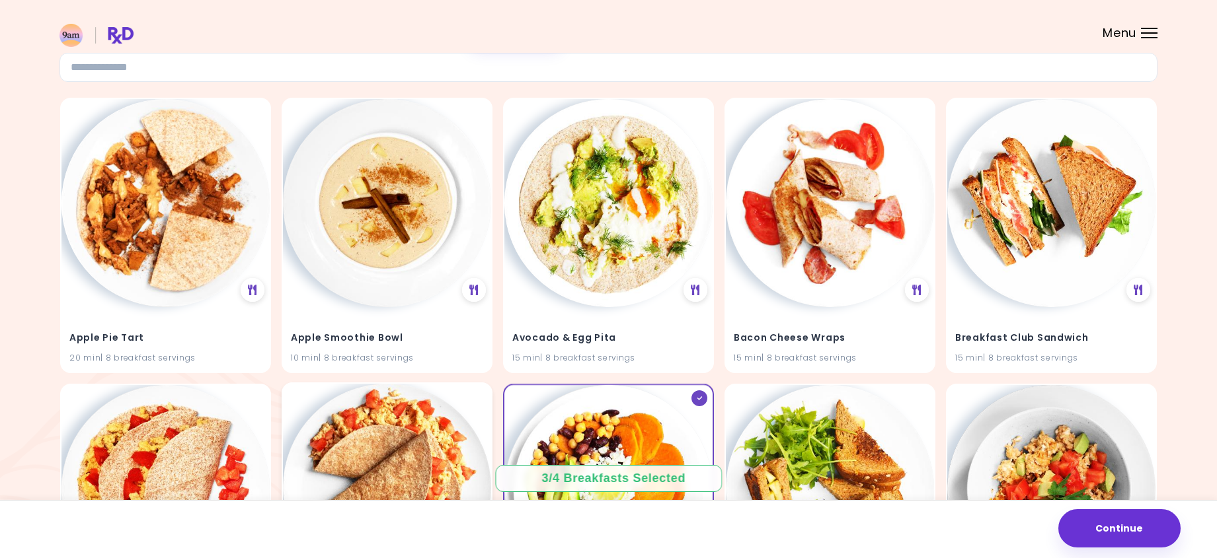
scroll to position [0, 0]
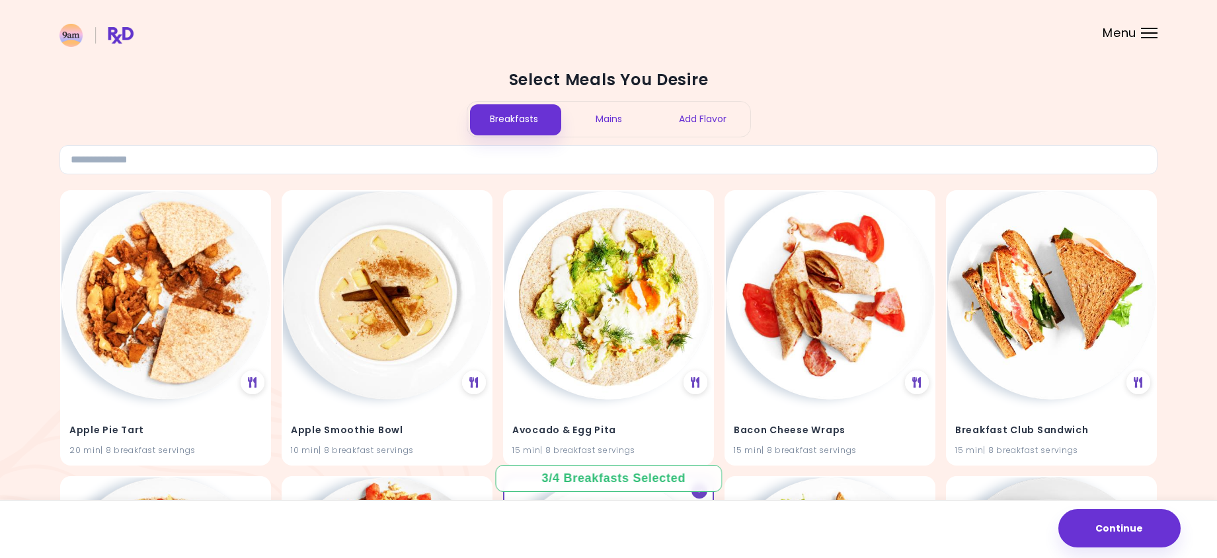
click at [679, 130] on div "Add Flavor" at bounding box center [703, 119] width 94 height 35
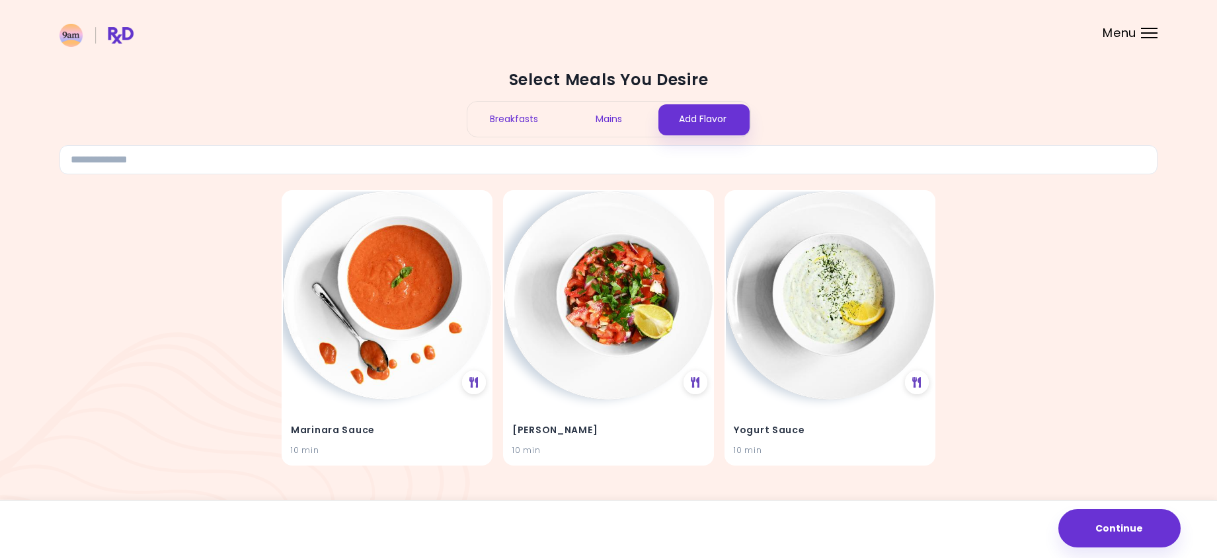
click at [644, 128] on div "Mains" at bounding box center [608, 119] width 94 height 35
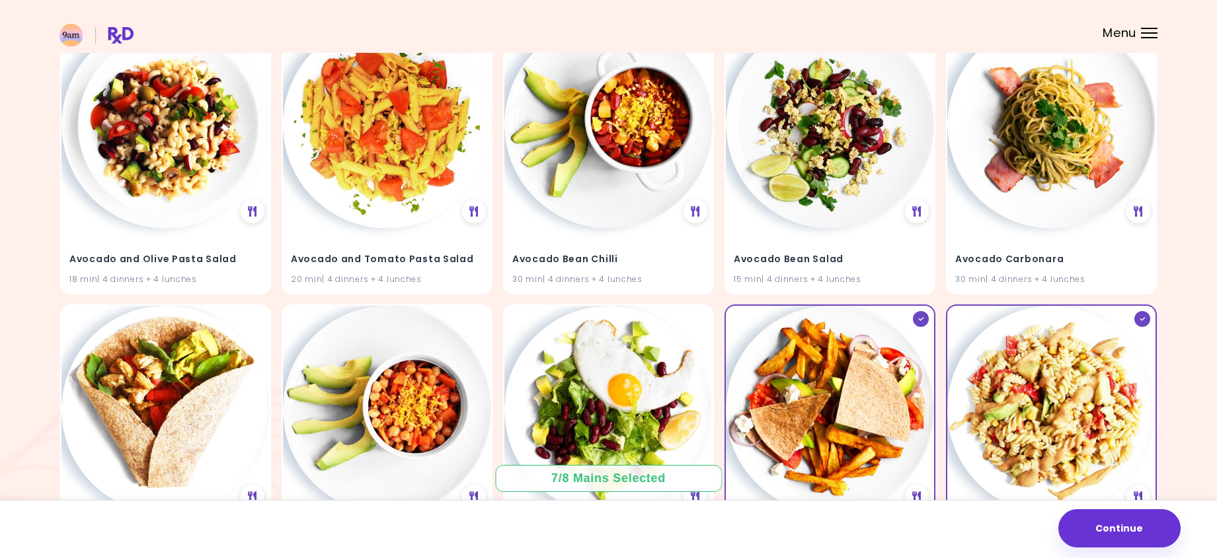
scroll to position [463, 0]
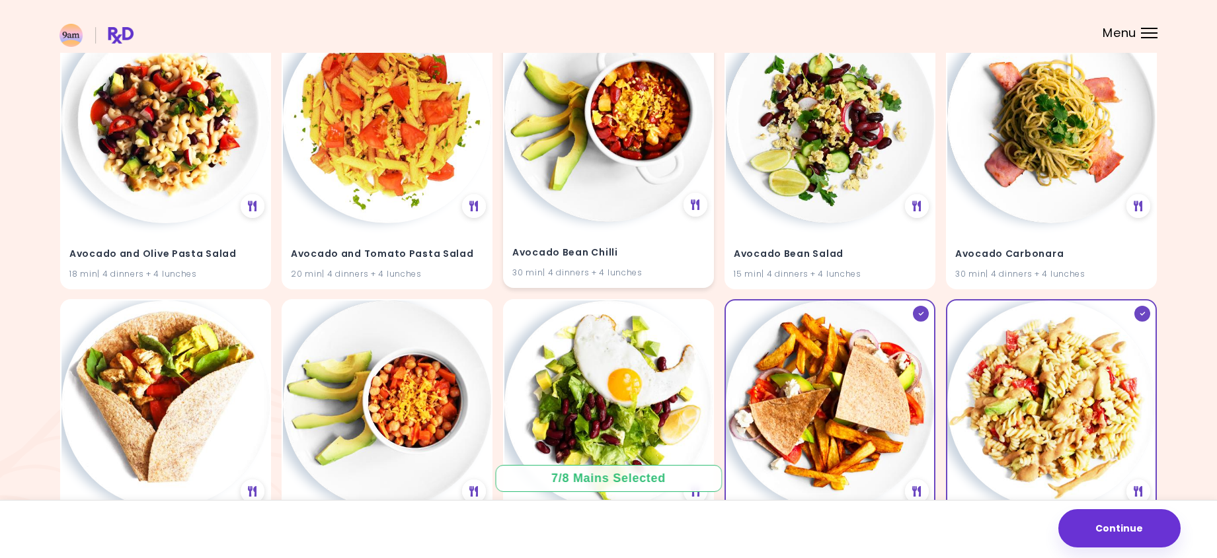
click at [671, 237] on div "Avocado Bean Chilli 30 min | 4 dinners + 4 lunches" at bounding box center [608, 254] width 208 height 65
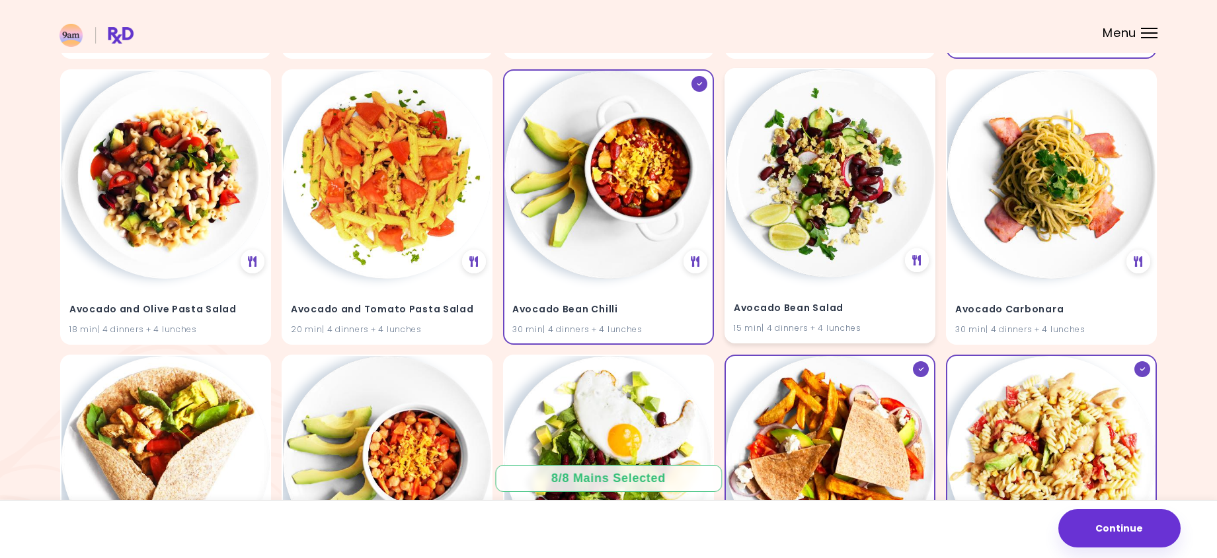
scroll to position [396, 0]
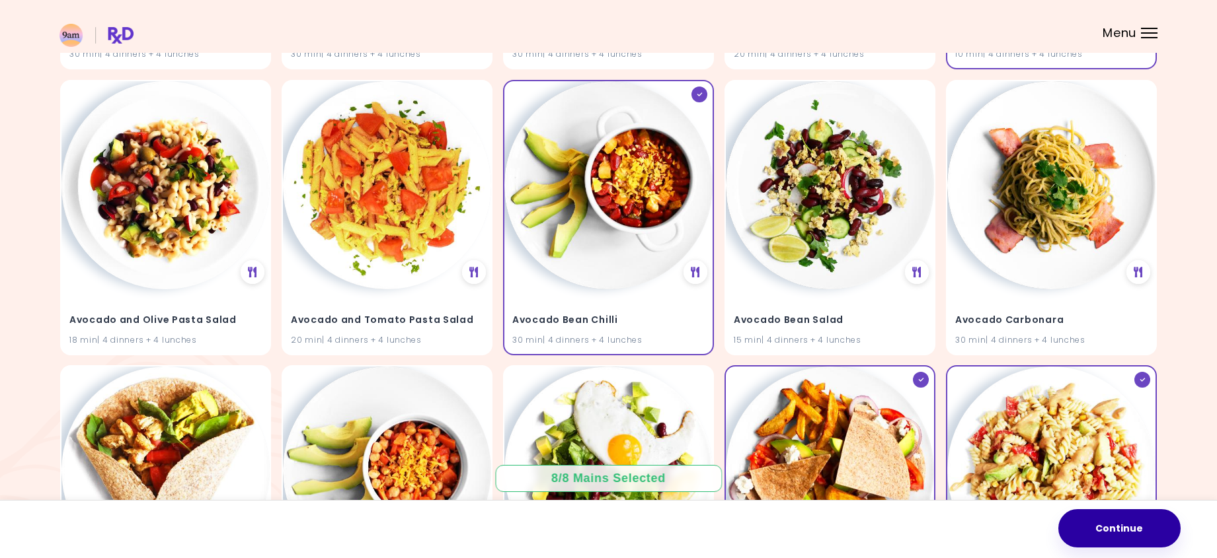
click at [1148, 537] on button "Continue" at bounding box center [1119, 528] width 122 height 38
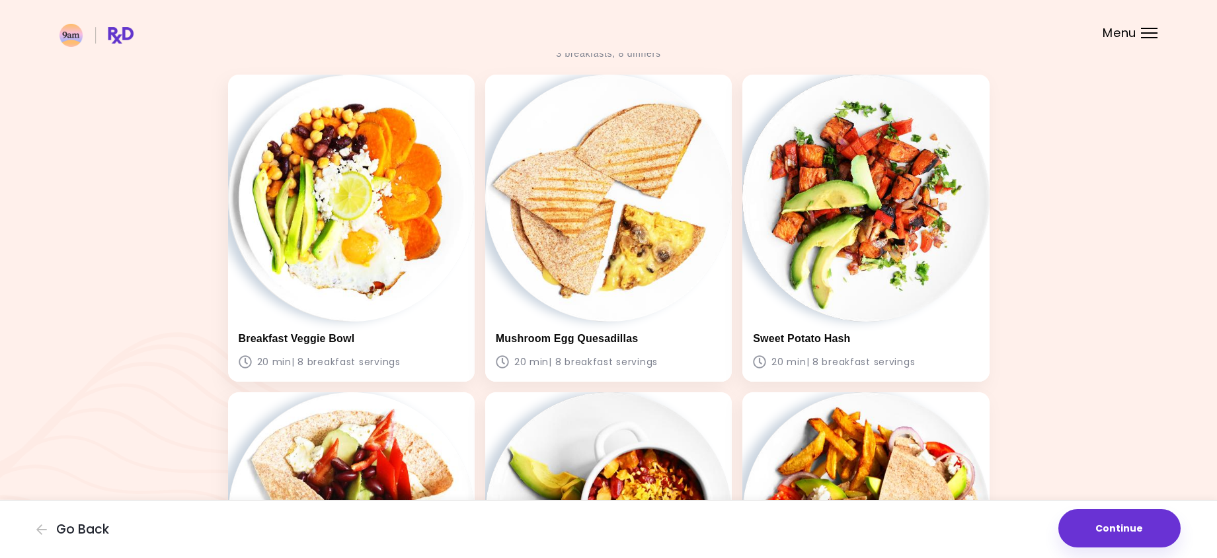
scroll to position [198, 0]
